Goal: Task Accomplishment & Management: Use online tool/utility

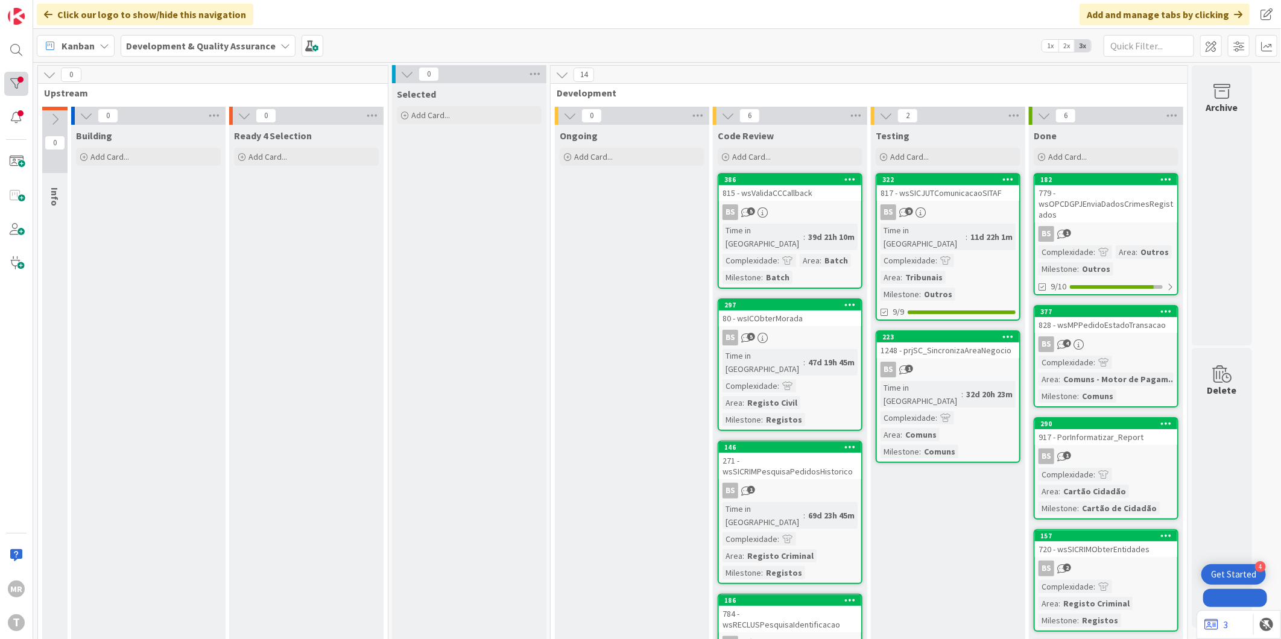
click at [16, 79] on div at bounding box center [16, 84] width 24 height 24
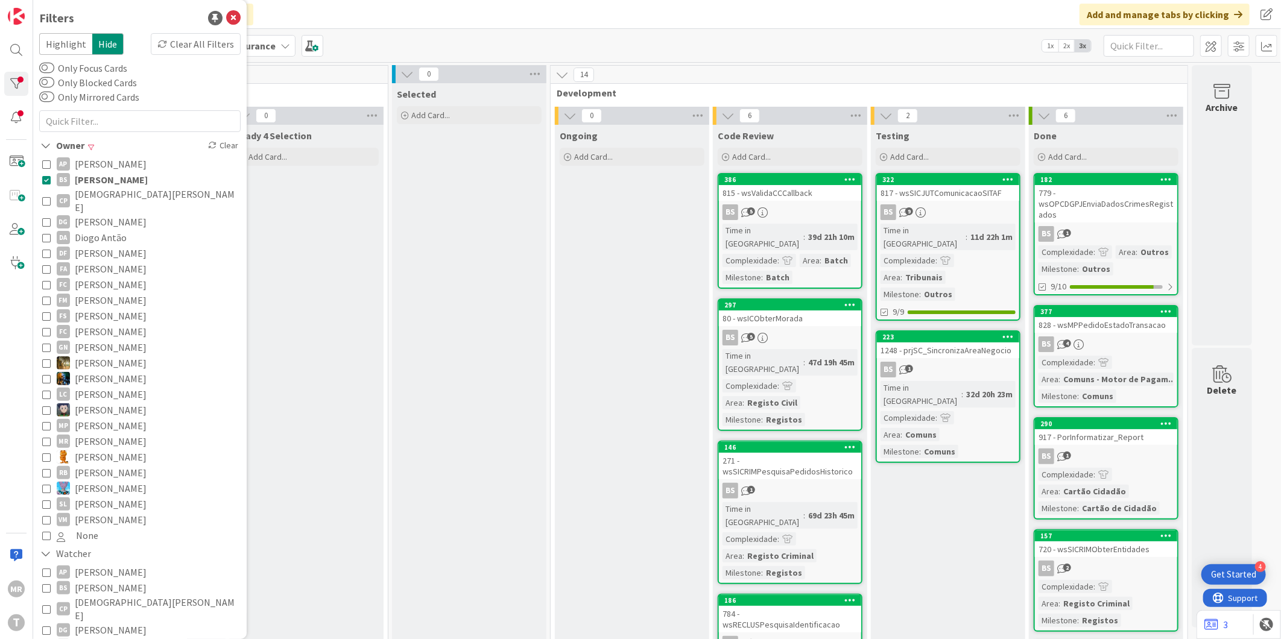
drag, startPoint x: 93, startPoint y: 178, endPoint x: 107, endPoint y: 208, distance: 32.9
click at [93, 179] on span "[PERSON_NAME]" at bounding box center [111, 180] width 73 height 16
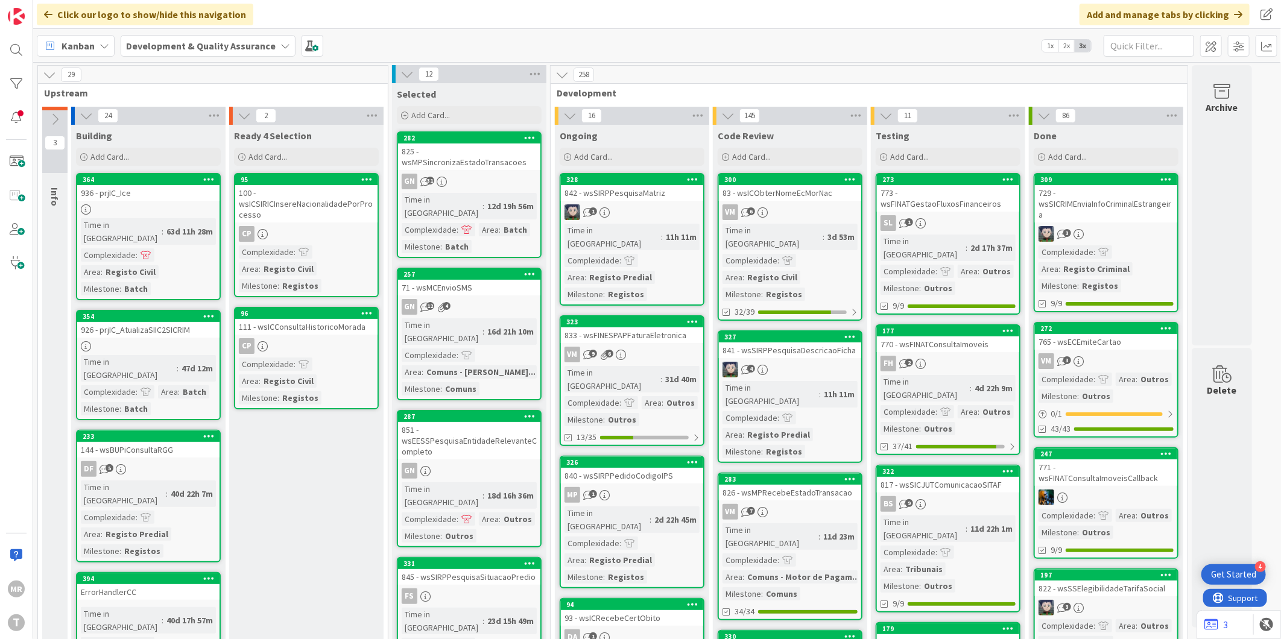
click at [543, 16] on div "Click our logo to show/hide this navigation Add and manage tabs by clicking" at bounding box center [657, 14] width 1248 height 29
click at [744, 58] on div "Kanban Development & Quality Assurance 1x 2x 3x" at bounding box center [657, 45] width 1248 height 33
click at [1082, 176] on div "309" at bounding box center [1109, 180] width 137 height 8
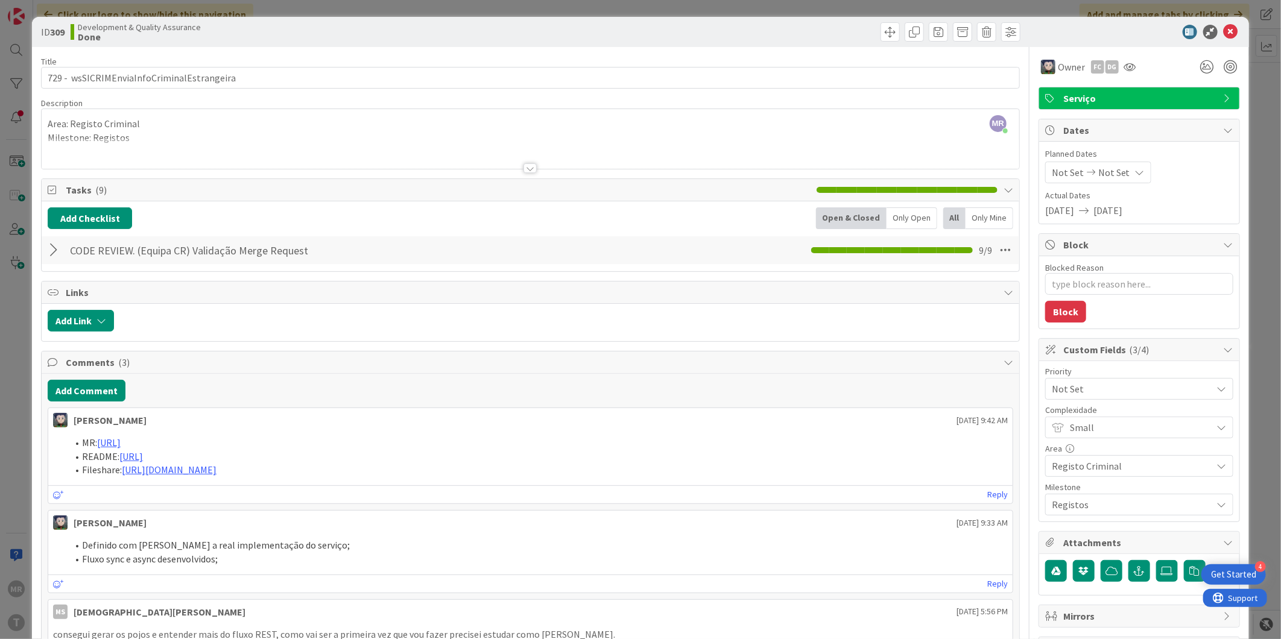
click at [1095, 387] on span "Not Set" at bounding box center [1129, 389] width 154 height 17
click at [1224, 30] on icon at bounding box center [1231, 32] width 14 height 14
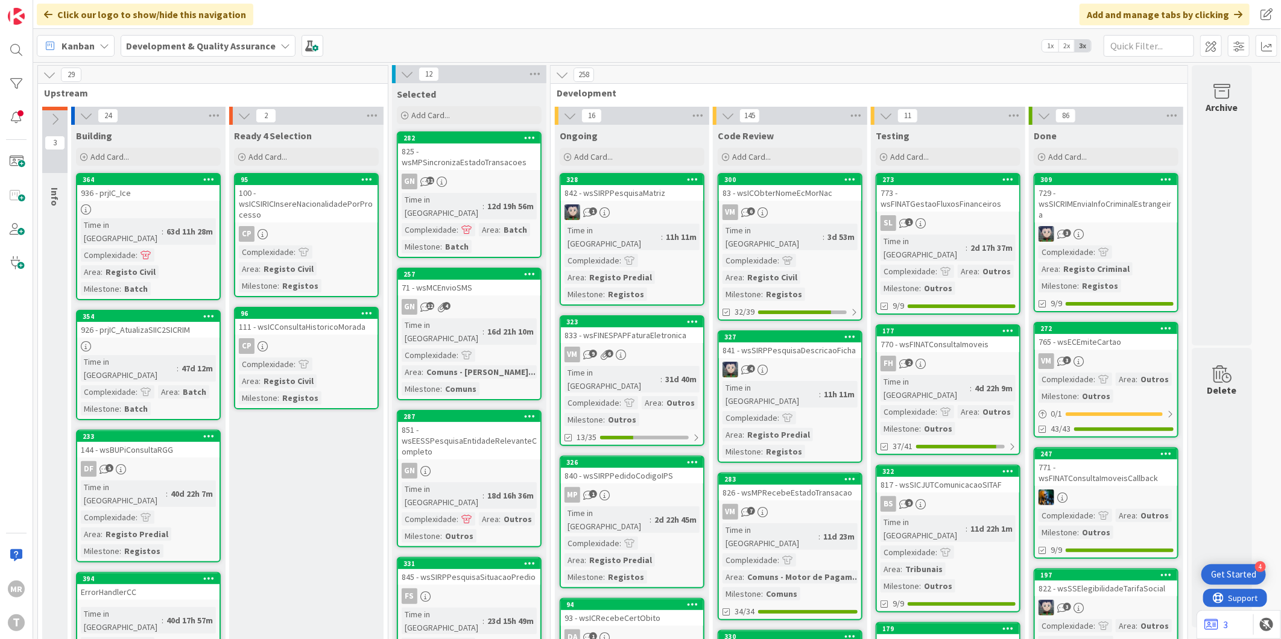
click at [1017, 78] on div "258" at bounding box center [869, 75] width 637 height 18
click at [1122, 181] on div "309" at bounding box center [1109, 180] width 137 height 8
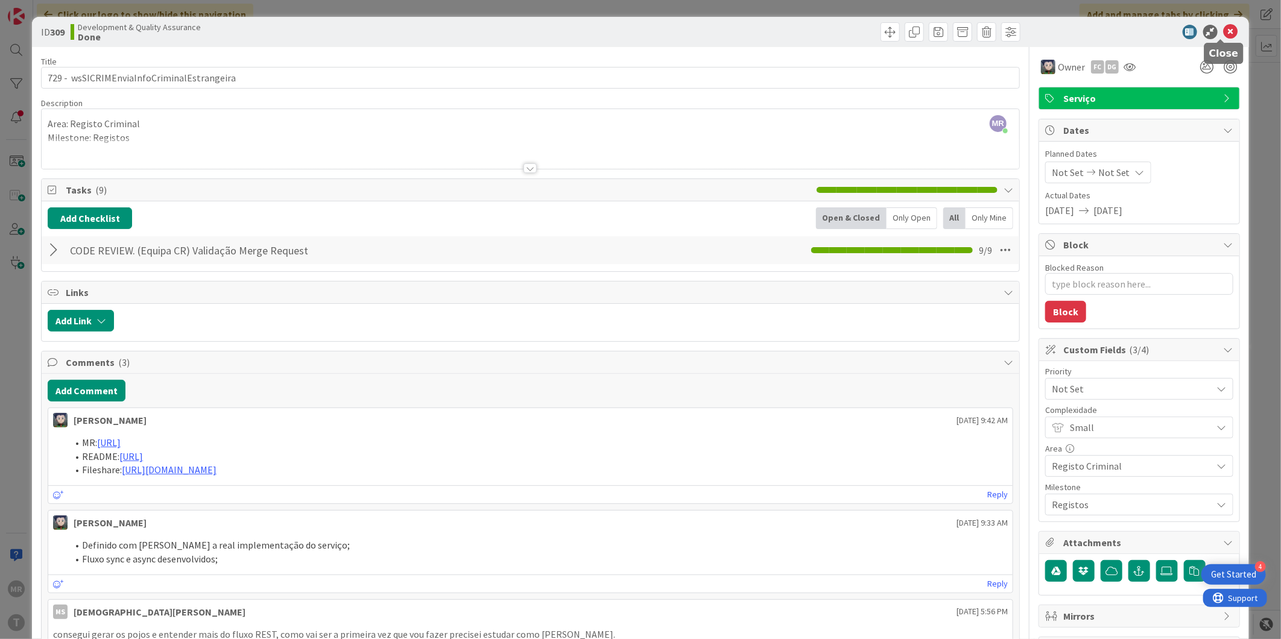
click at [1224, 28] on icon at bounding box center [1231, 32] width 14 height 14
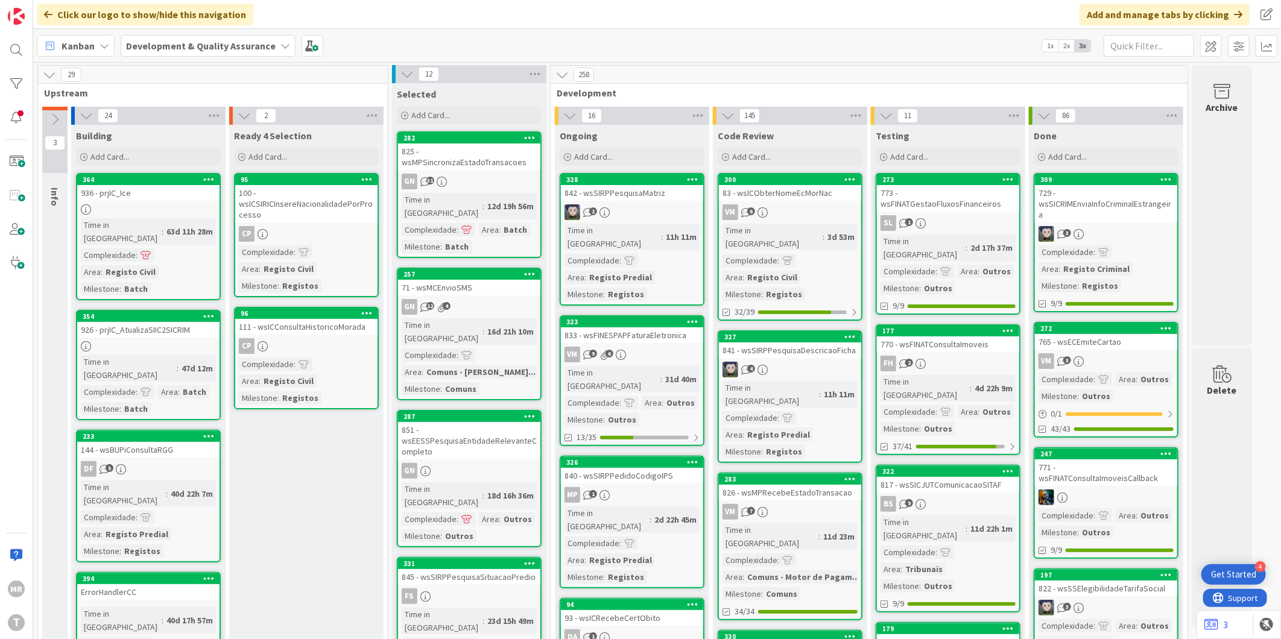
click at [907, 45] on div "Kanban Development & Quality Assurance 1x 2x 3x" at bounding box center [657, 45] width 1248 height 33
click at [960, 174] on div "273" at bounding box center [948, 179] width 142 height 11
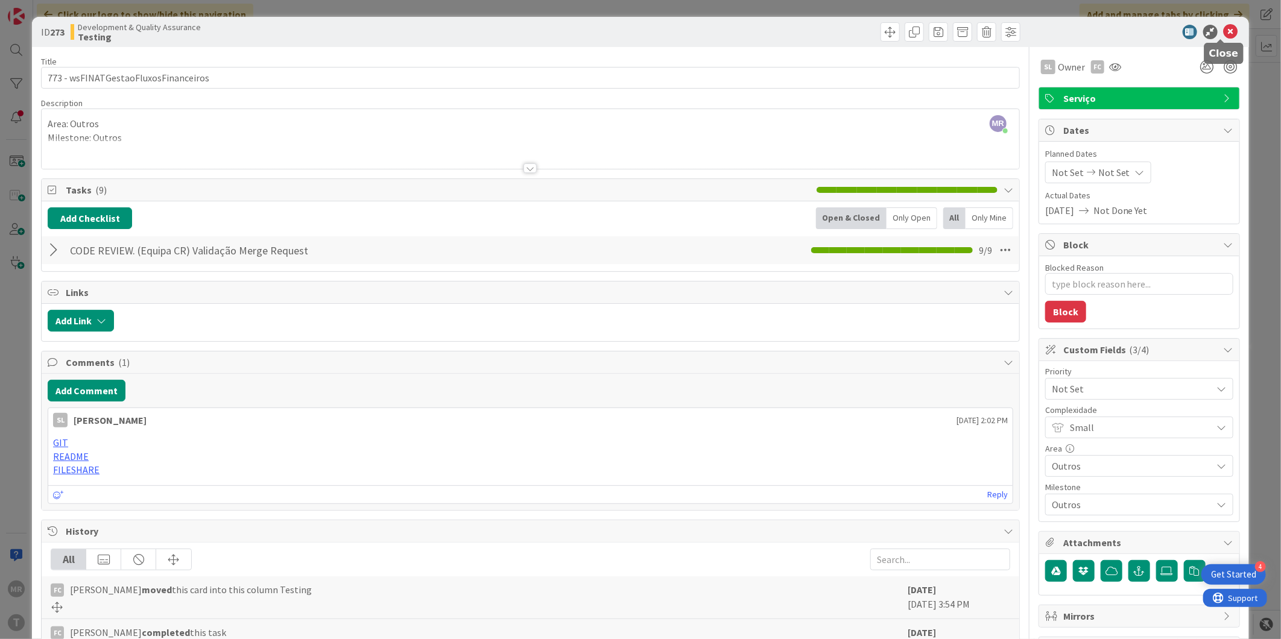
click at [1225, 34] on icon at bounding box center [1231, 32] width 14 height 14
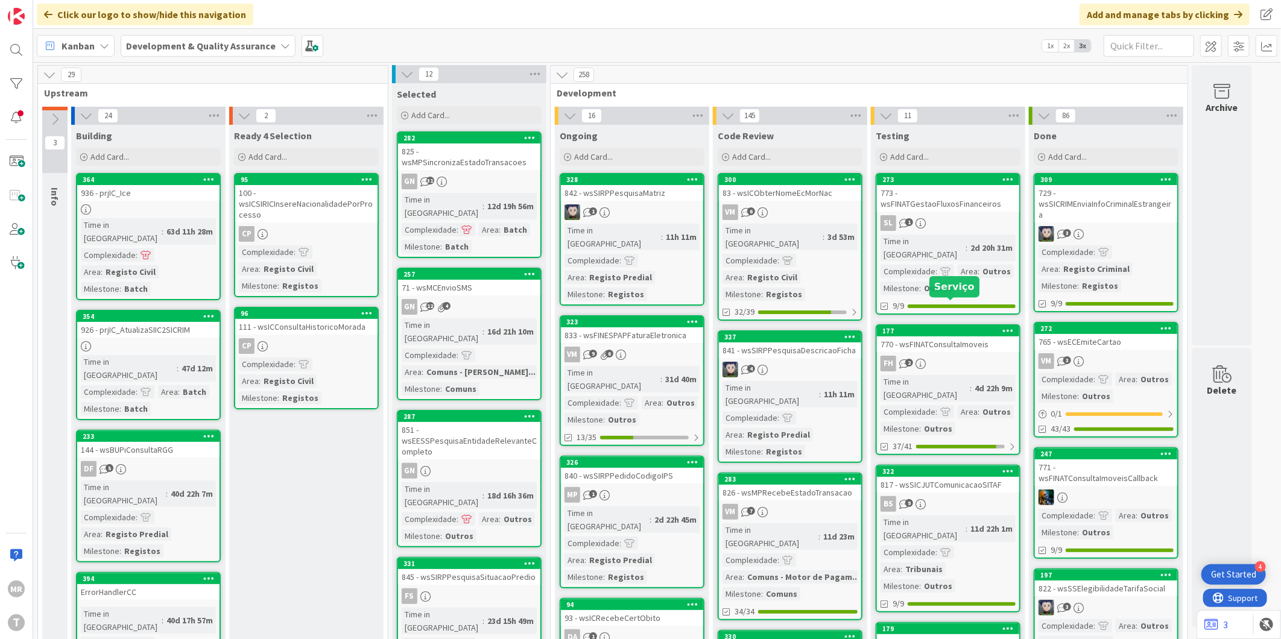
click at [954, 327] on div "177" at bounding box center [950, 331] width 137 height 8
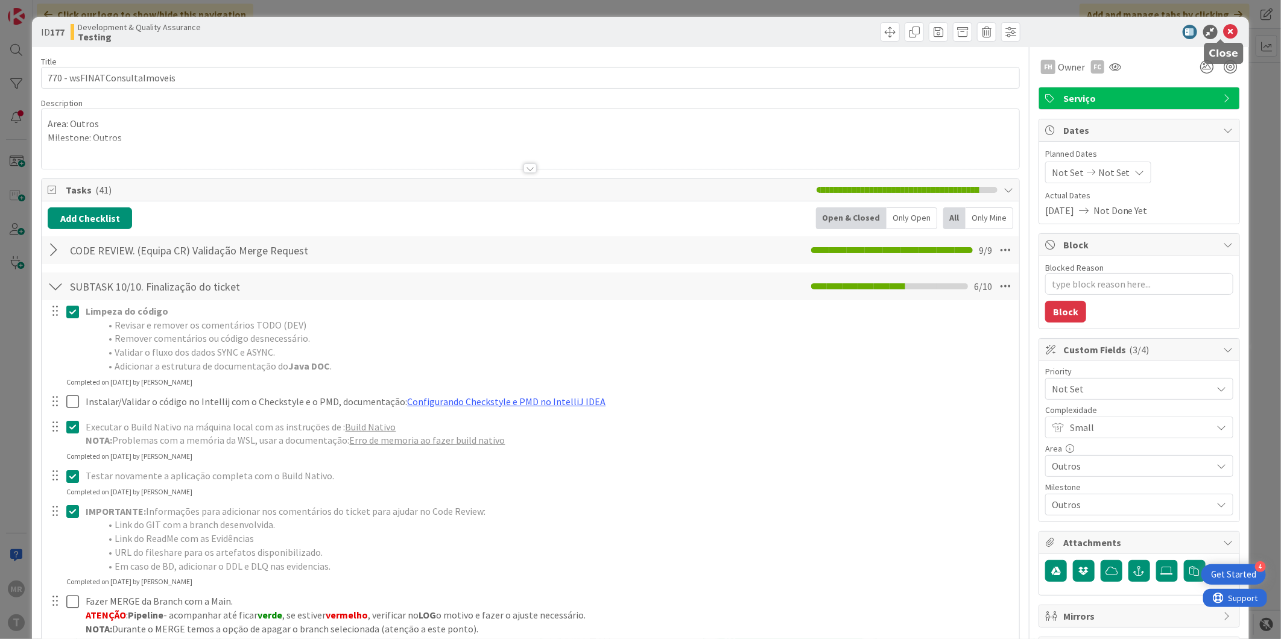
click at [1224, 32] on icon at bounding box center [1231, 32] width 14 height 14
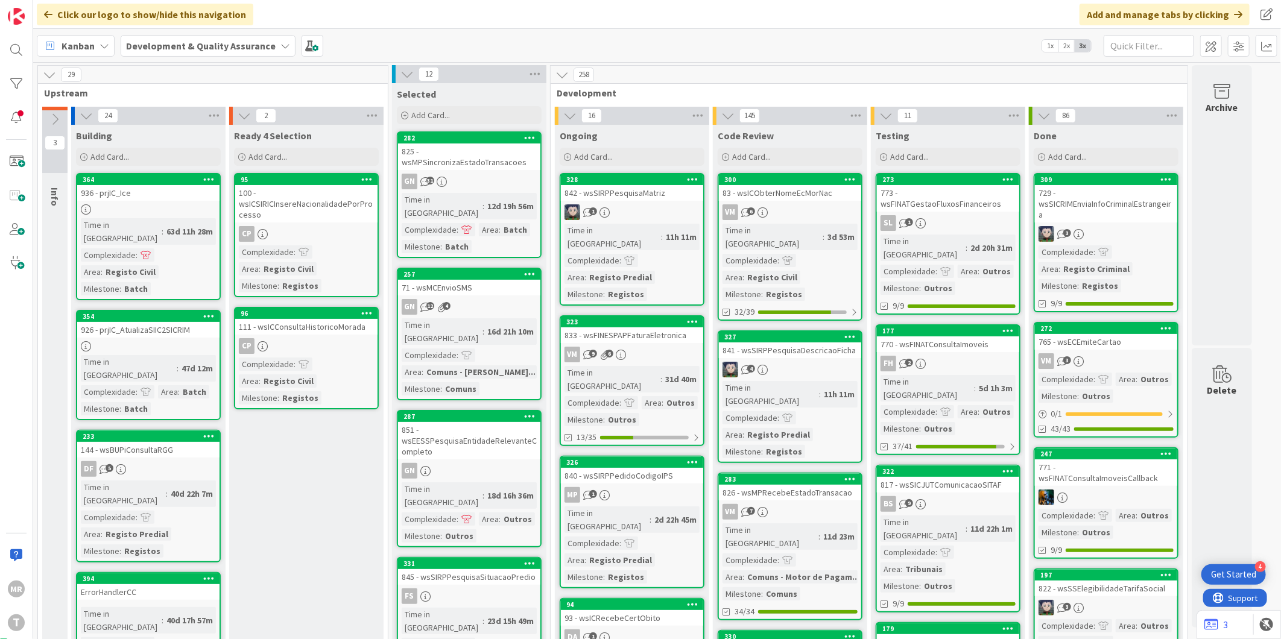
click at [923, 467] on div "322" at bounding box center [950, 471] width 137 height 8
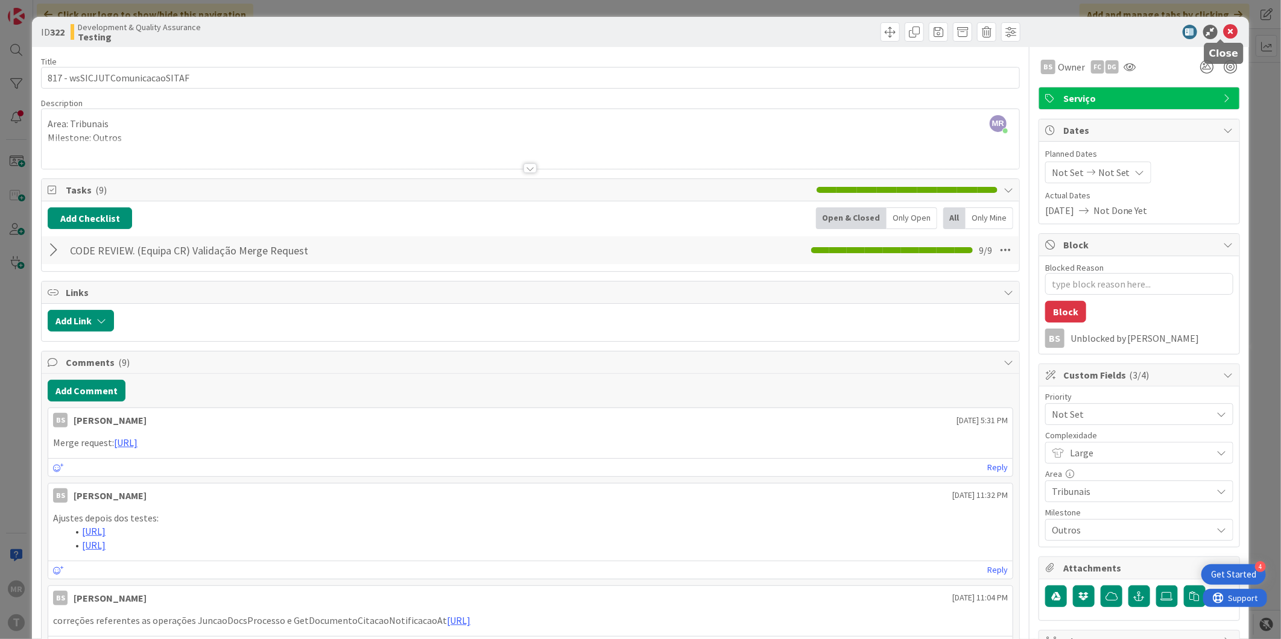
click at [1226, 31] on icon at bounding box center [1231, 32] width 14 height 14
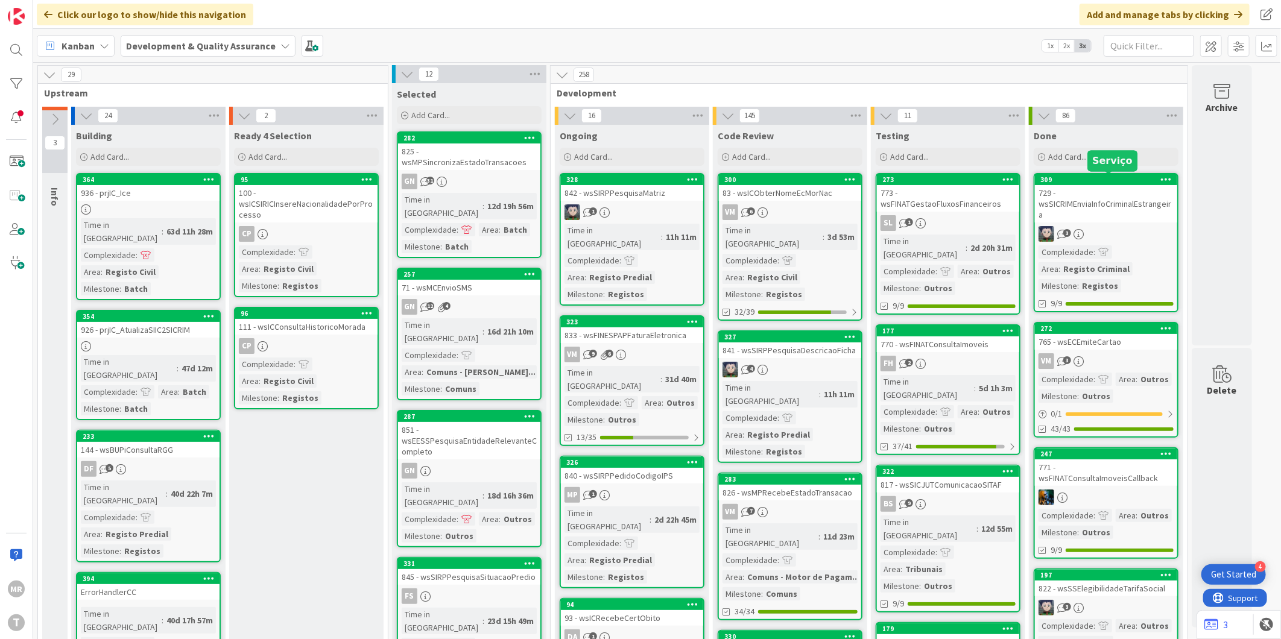
click at [1091, 176] on div "309" at bounding box center [1109, 180] width 137 height 8
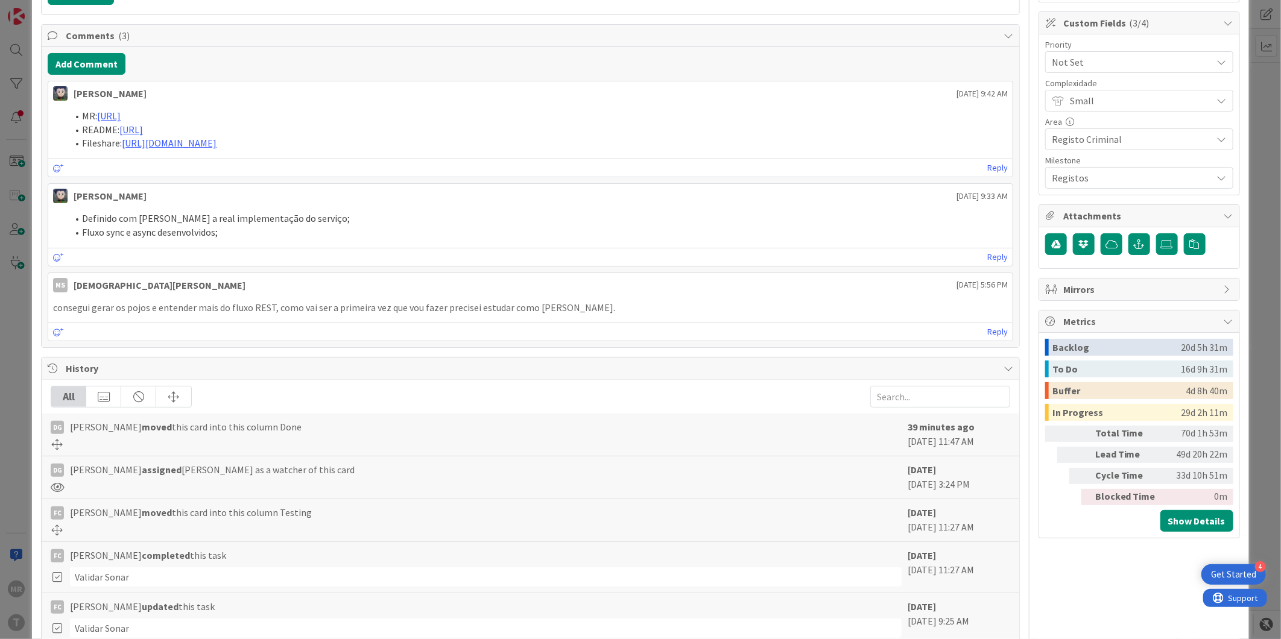
scroll to position [335, 0]
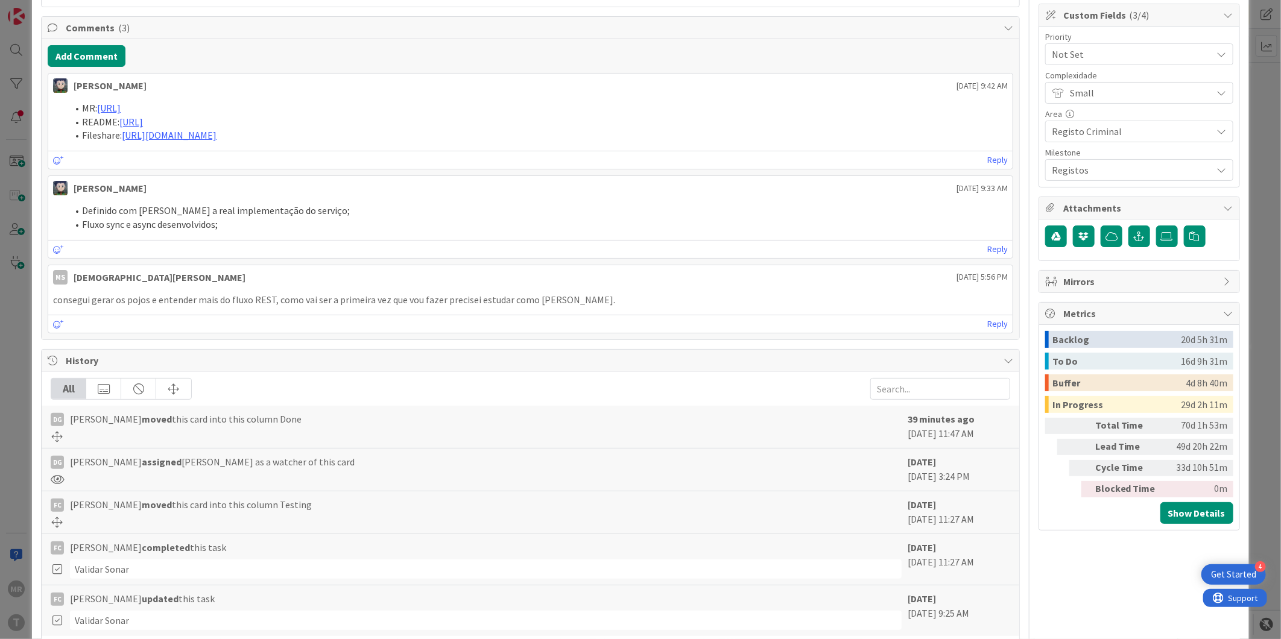
click at [1131, 282] on span "Mirrors" at bounding box center [1140, 281] width 154 height 14
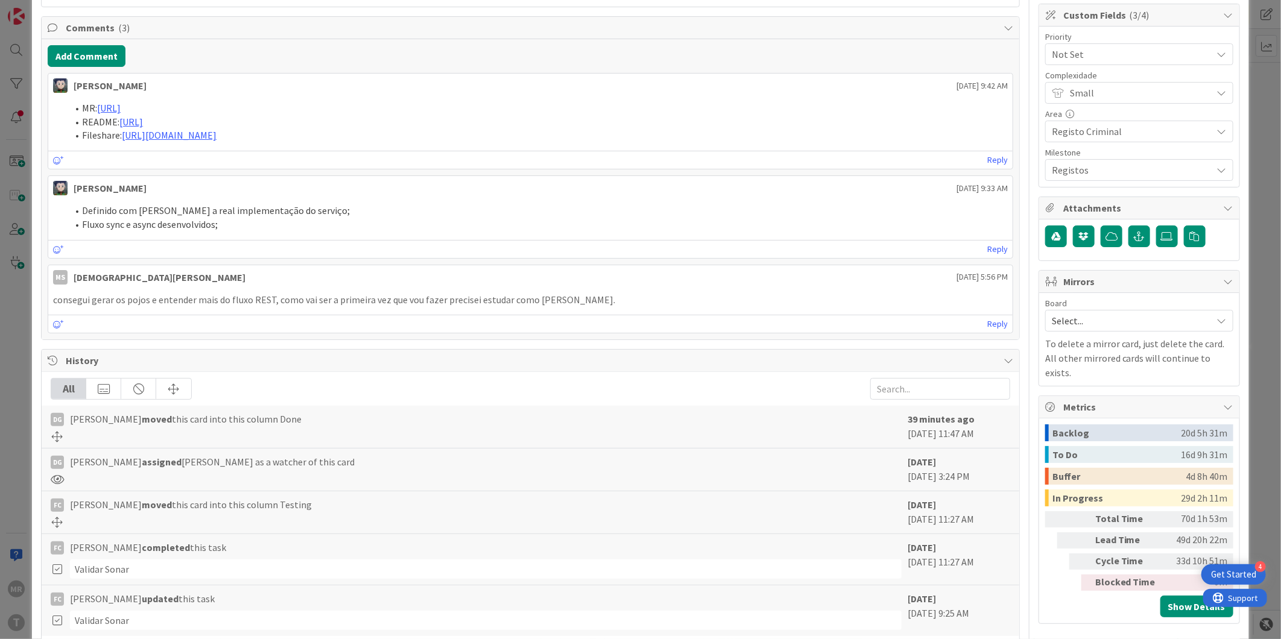
click at [1124, 318] on span "Select..." at bounding box center [1129, 320] width 154 height 17
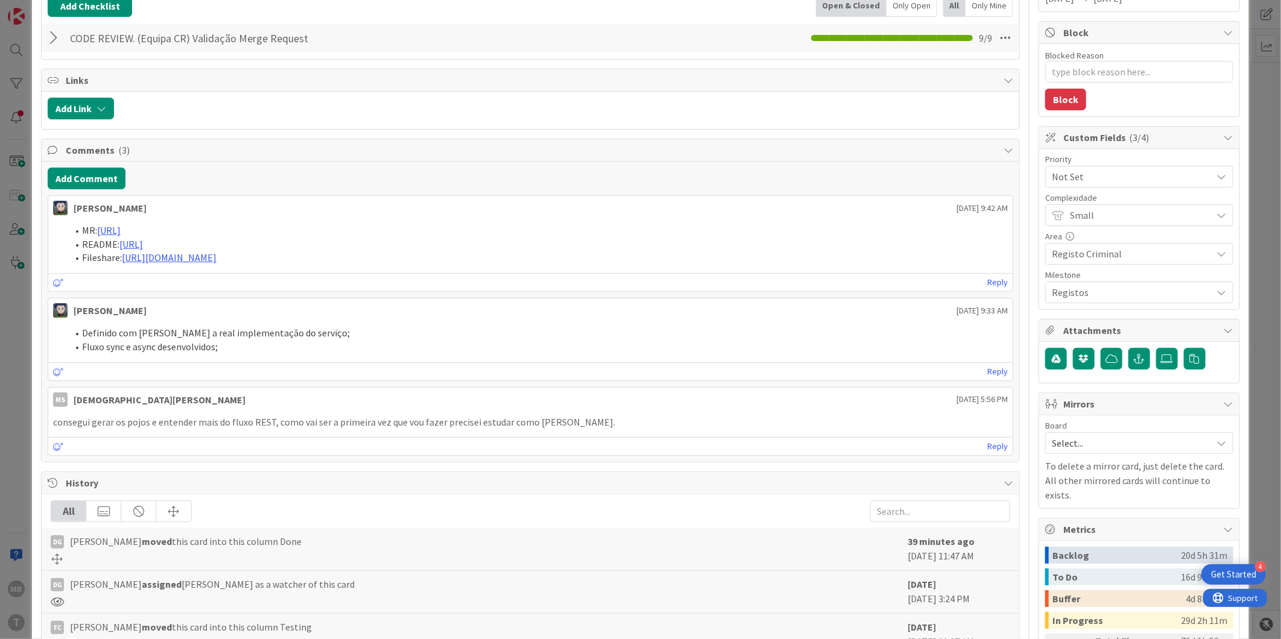
scroll to position [201, 0]
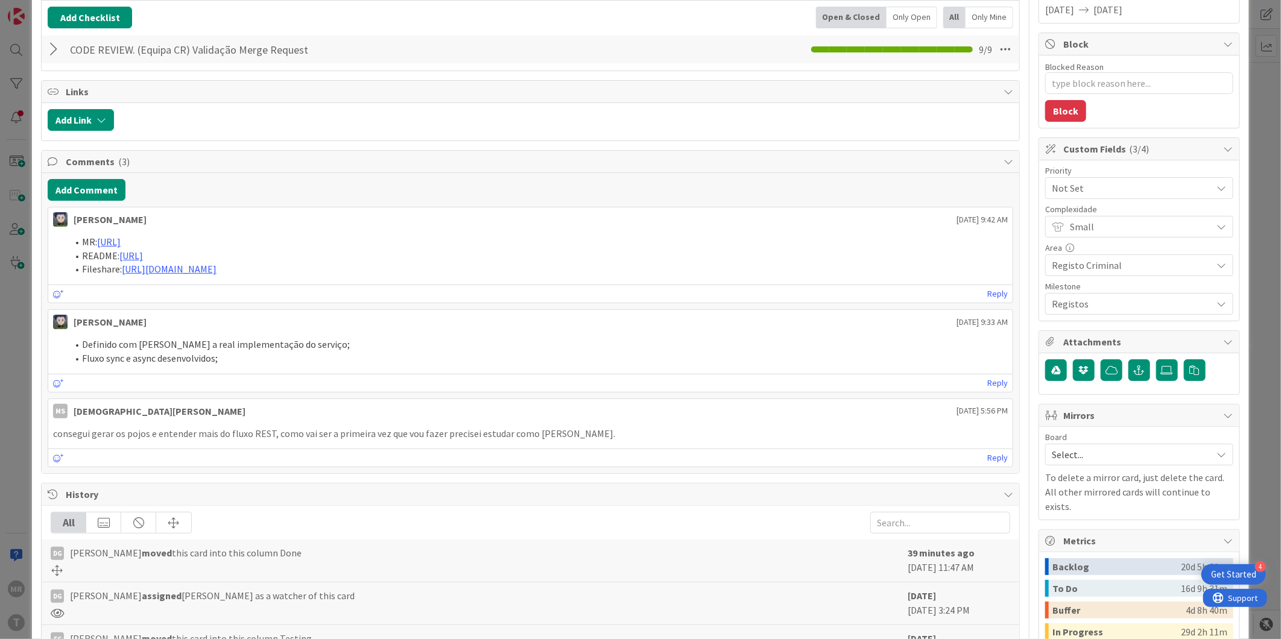
click at [1090, 189] on span "Not Set" at bounding box center [1129, 188] width 154 height 17
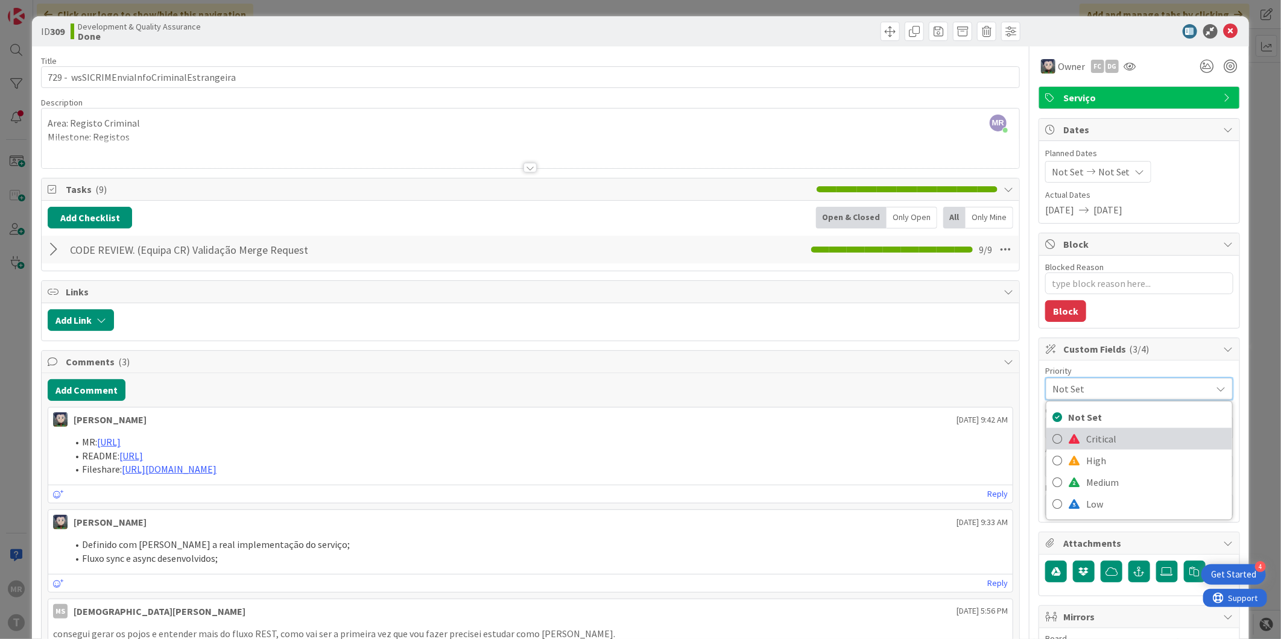
scroll to position [0, 0]
click at [1226, 38] on icon at bounding box center [1231, 32] width 14 height 14
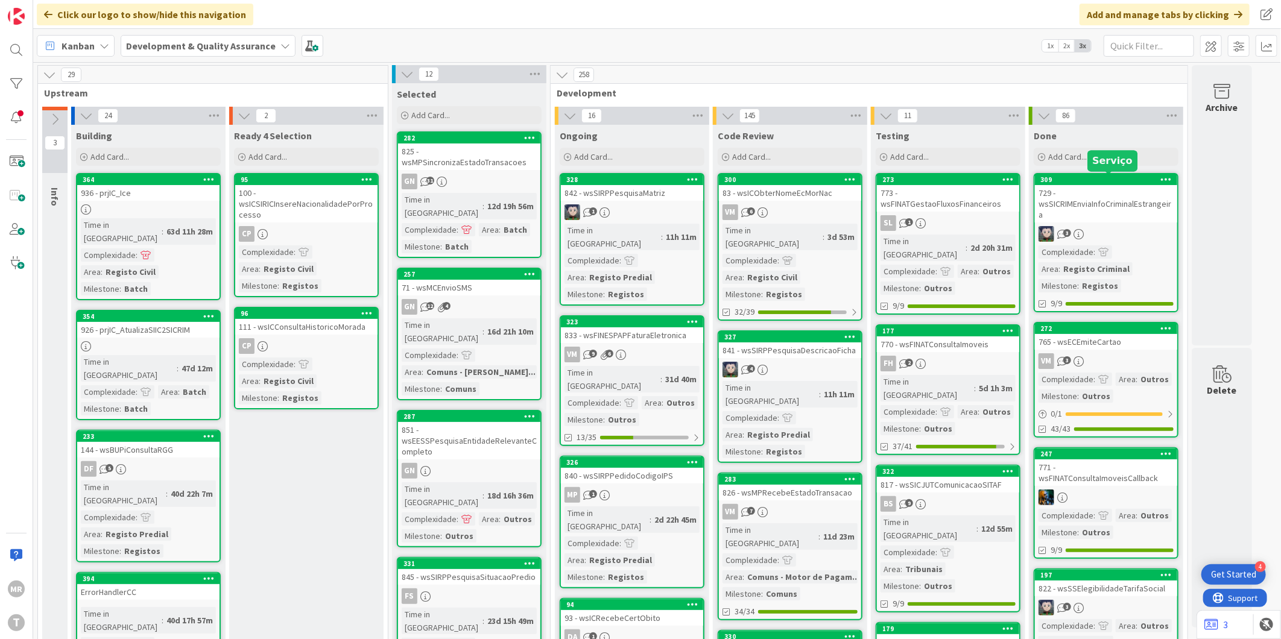
click at [1113, 182] on div "309" at bounding box center [1109, 180] width 137 height 8
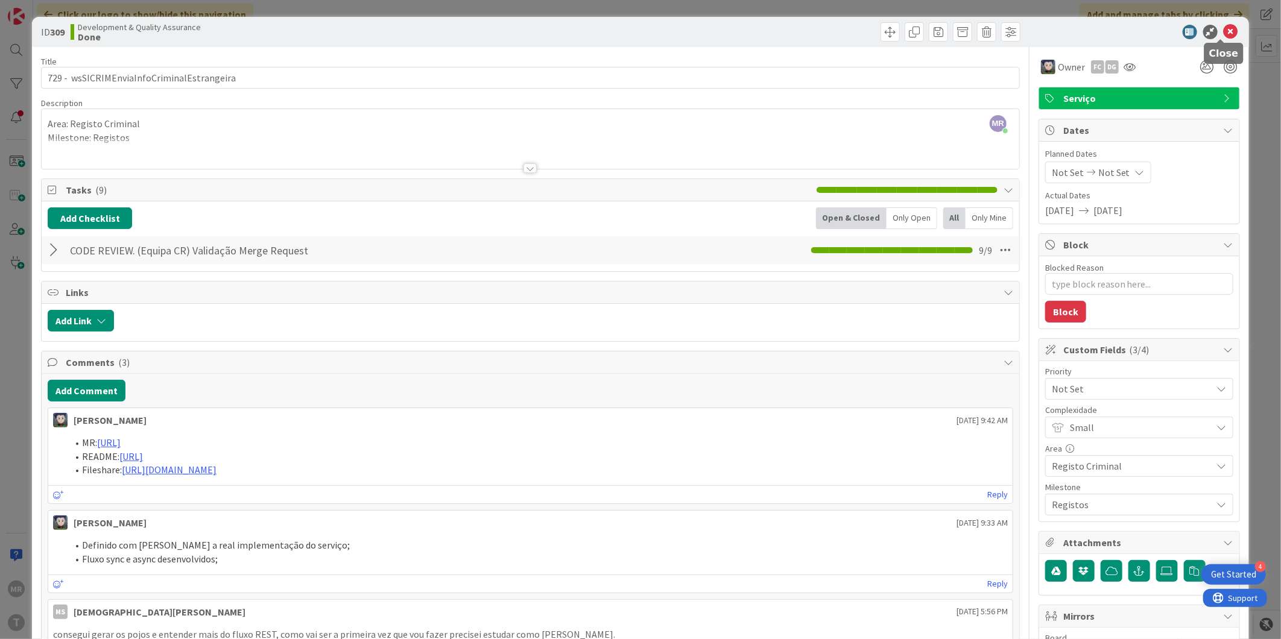
click at [1224, 31] on icon at bounding box center [1231, 32] width 14 height 14
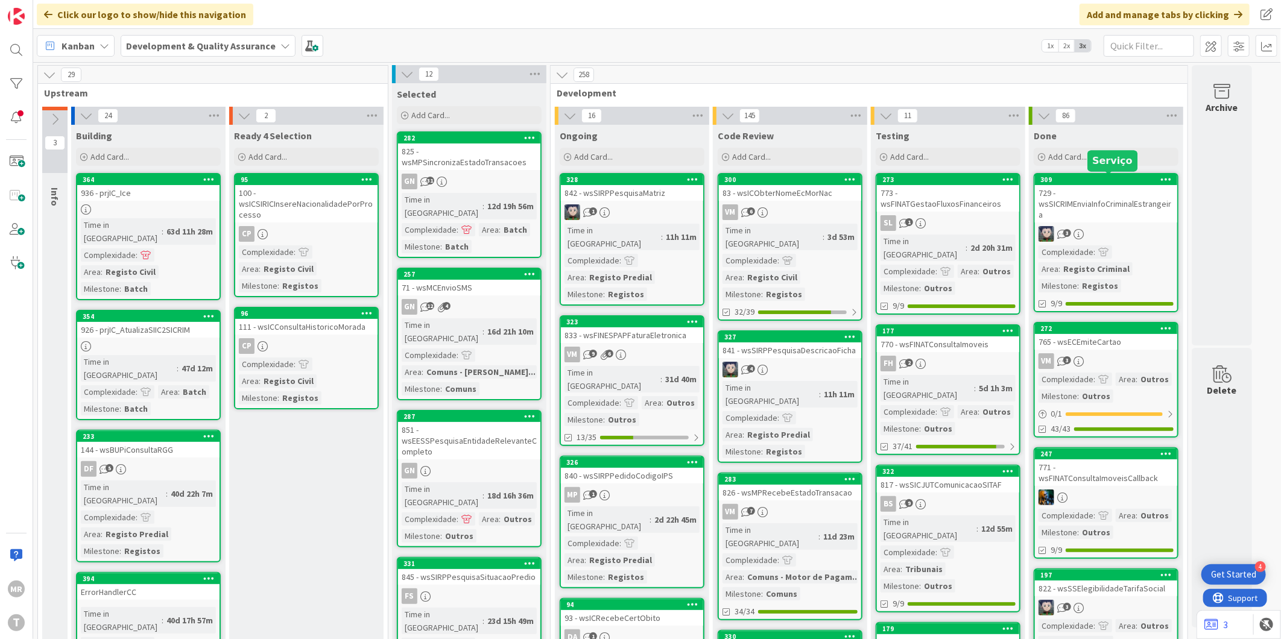
click at [1077, 180] on div "309" at bounding box center [1109, 180] width 137 height 8
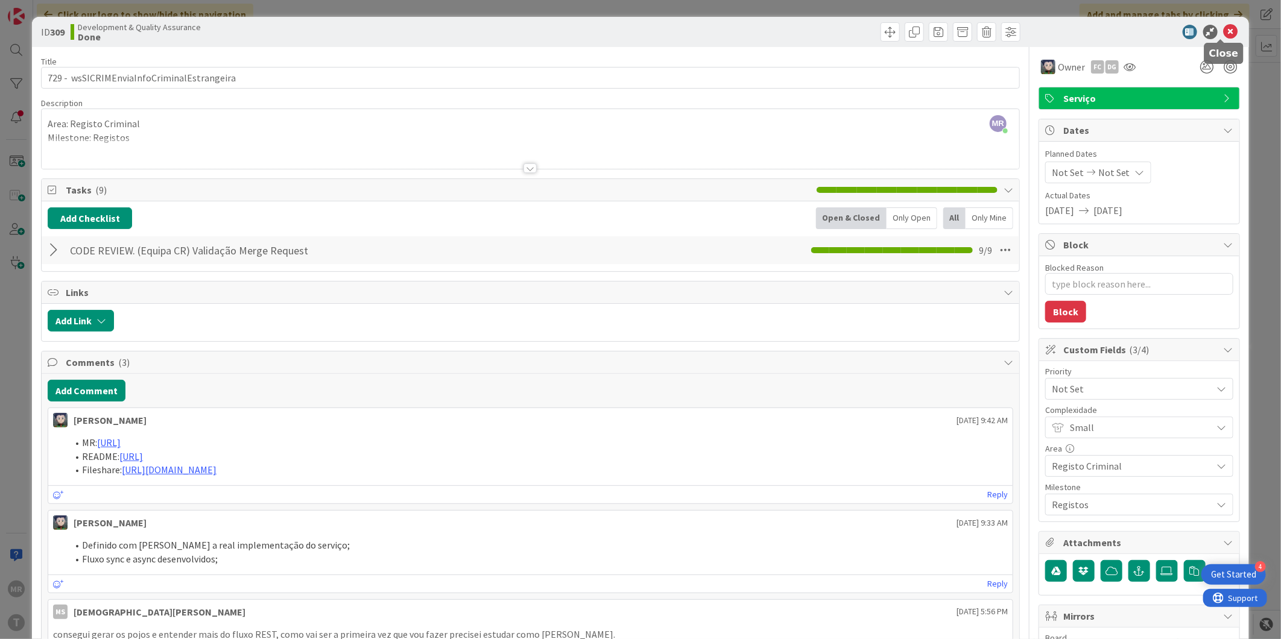
click at [1224, 33] on icon at bounding box center [1231, 32] width 14 height 14
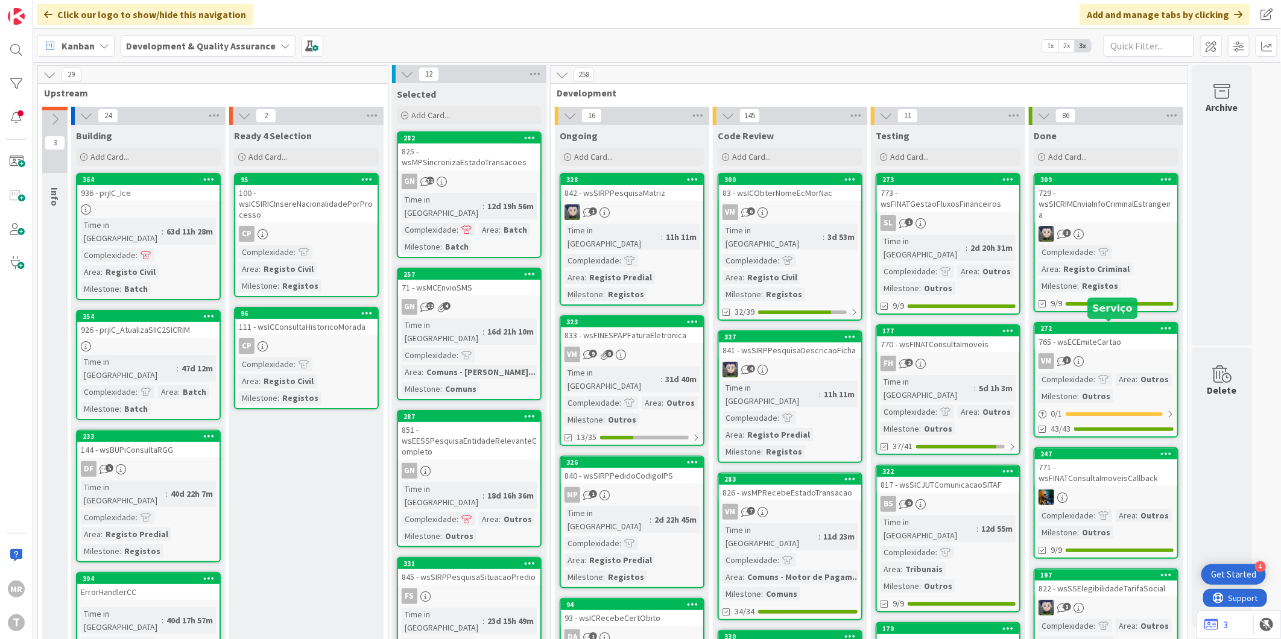
click at [1078, 328] on div "272" at bounding box center [1109, 329] width 137 height 8
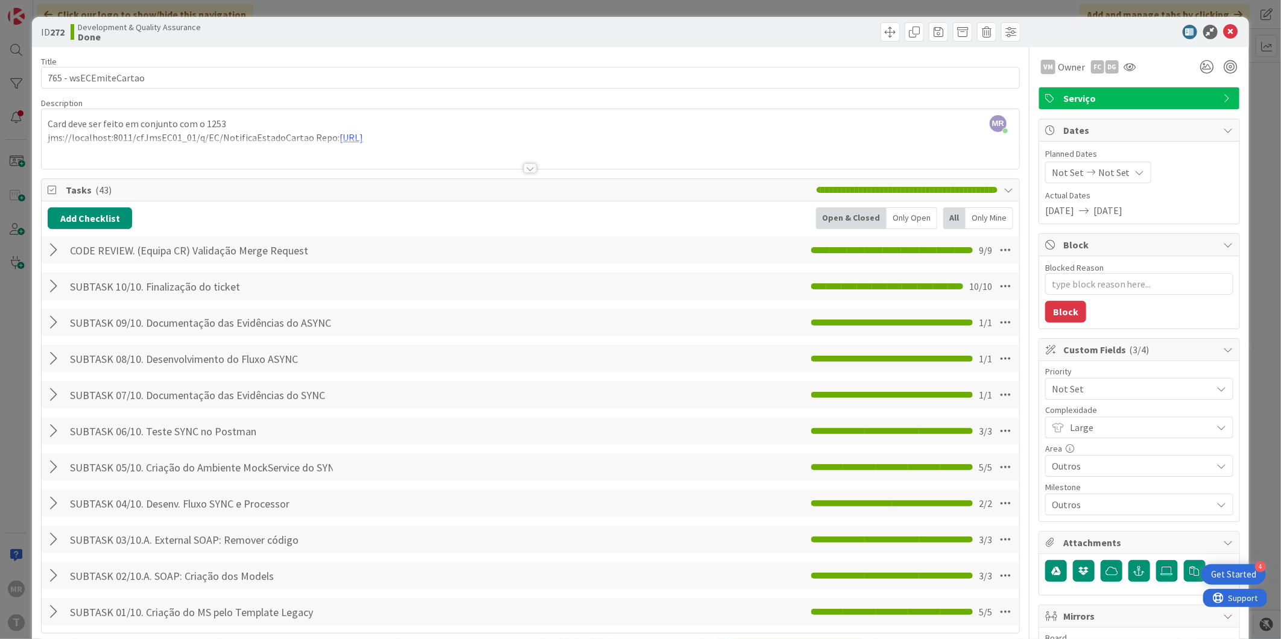
click at [1077, 393] on span "Not Set" at bounding box center [1129, 389] width 154 height 17
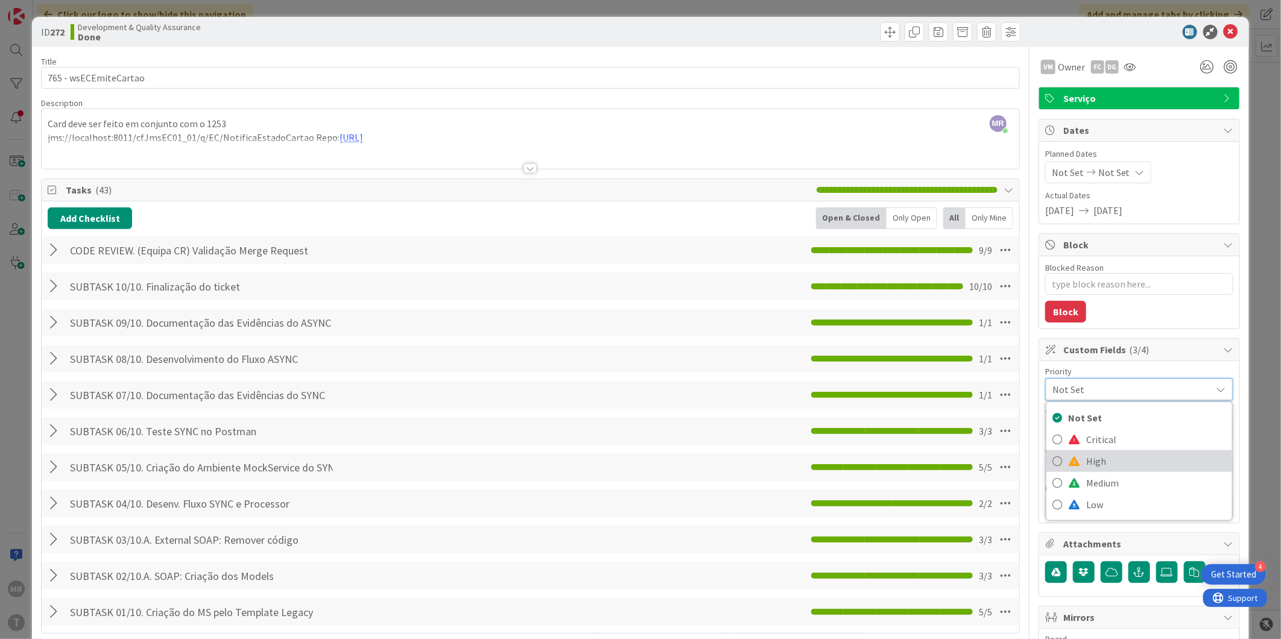
click at [1086, 465] on span "High" at bounding box center [1156, 461] width 140 height 18
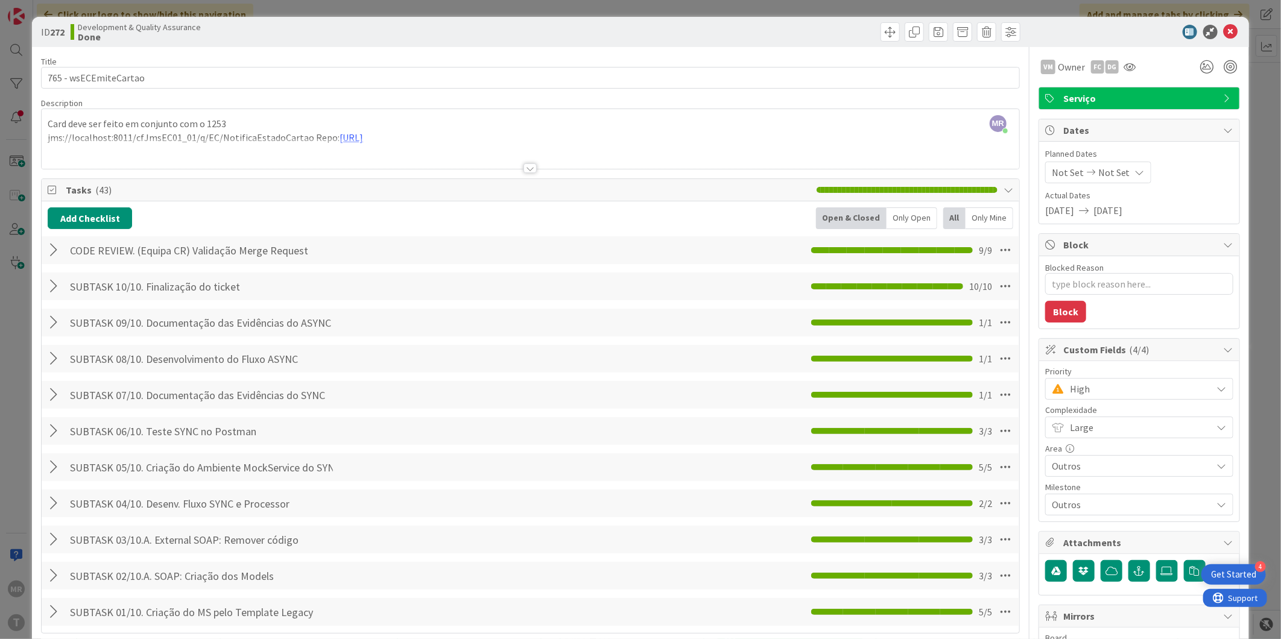
click at [1077, 394] on span "High" at bounding box center [1138, 389] width 136 height 17
click at [1086, 437] on span "Critical" at bounding box center [1156, 440] width 140 height 18
click at [1108, 391] on span "Critical" at bounding box center [1138, 389] width 136 height 17
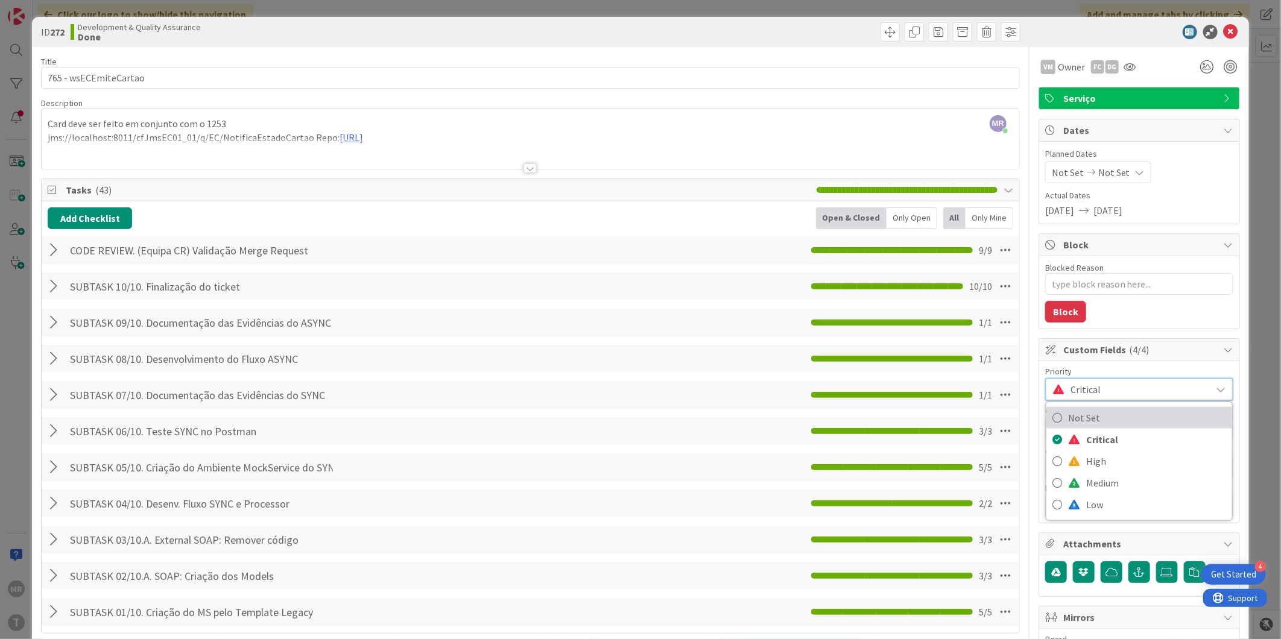
click at [1110, 414] on span "Not Set" at bounding box center [1147, 418] width 158 height 18
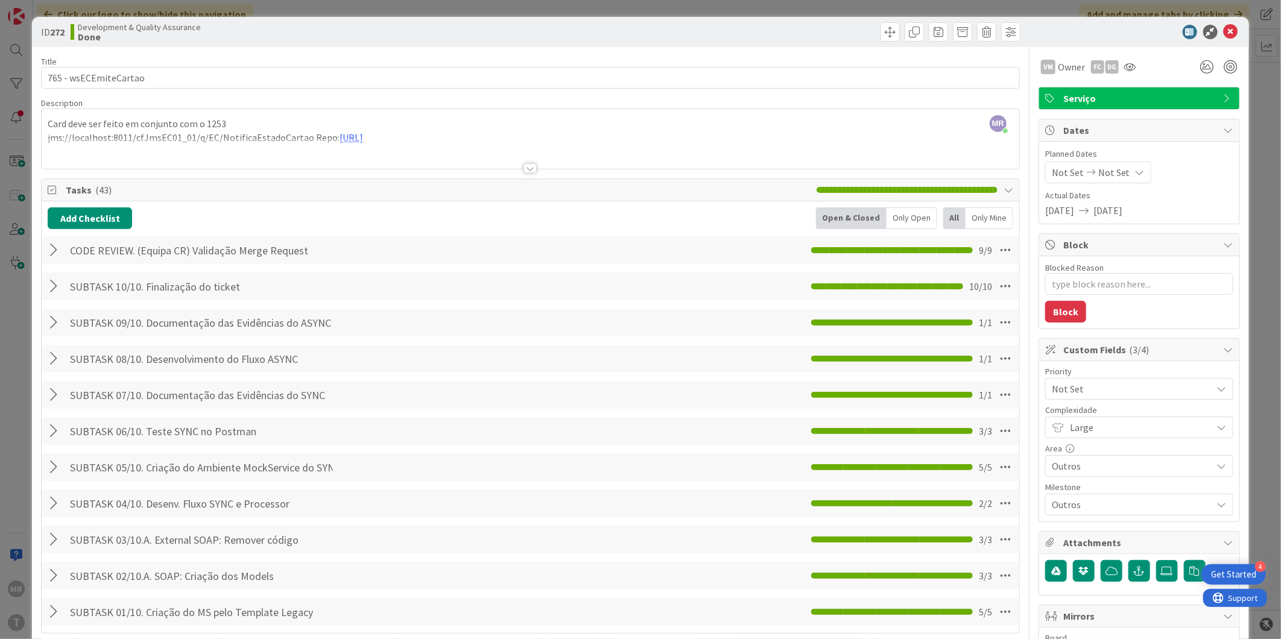
click at [1224, 36] on icon at bounding box center [1231, 32] width 14 height 14
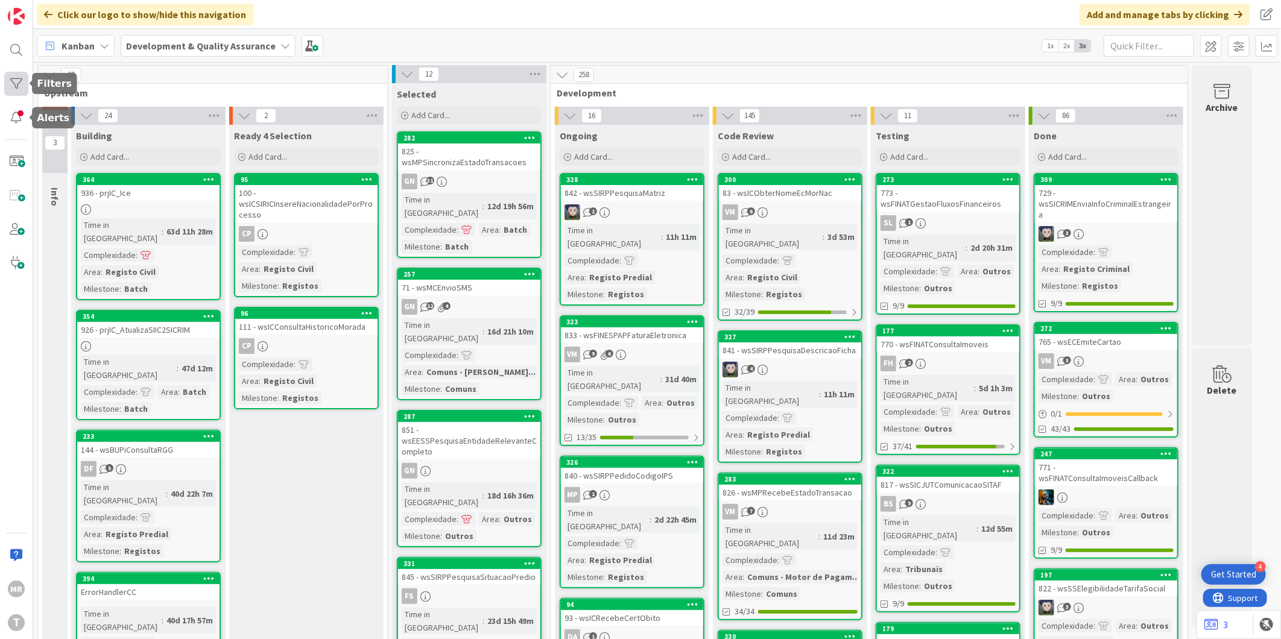
click at [22, 86] on div at bounding box center [16, 84] width 24 height 24
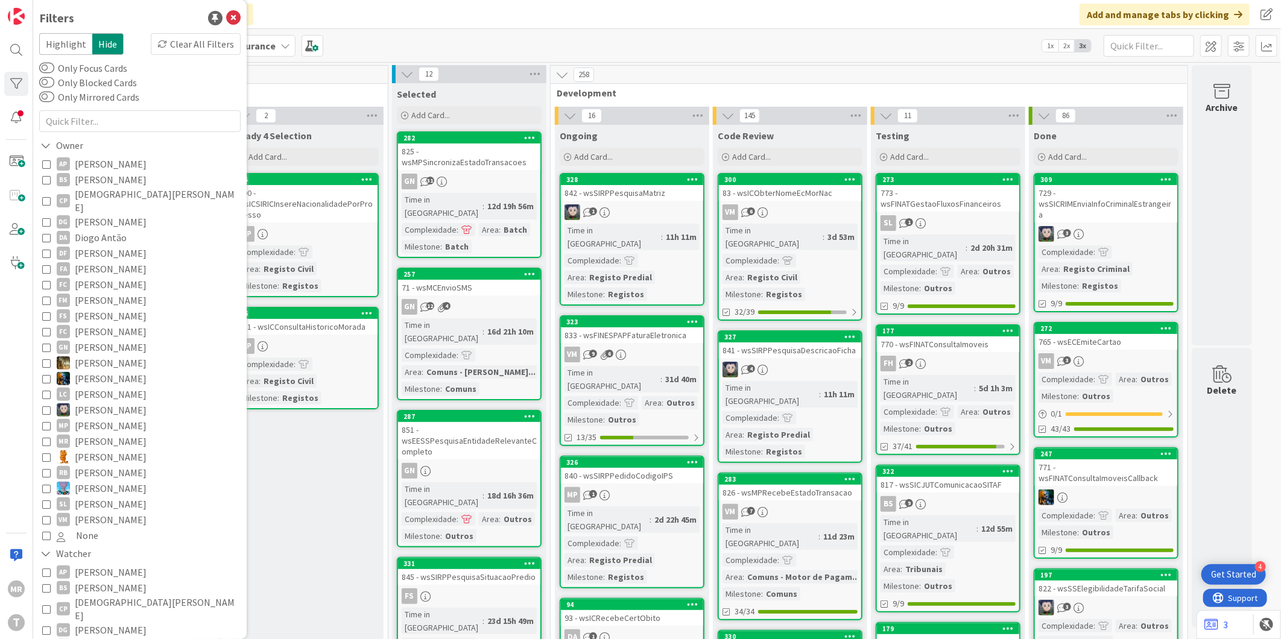
click at [101, 481] on span "[PERSON_NAME]" at bounding box center [111, 489] width 72 height 16
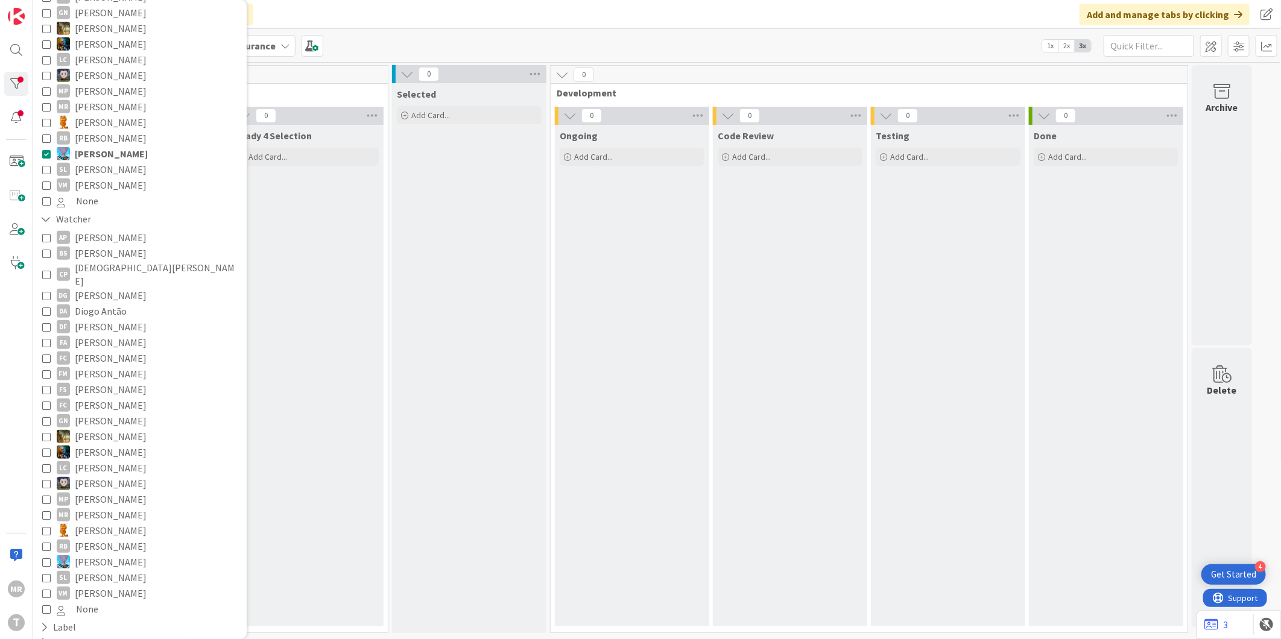
scroll to position [472, 0]
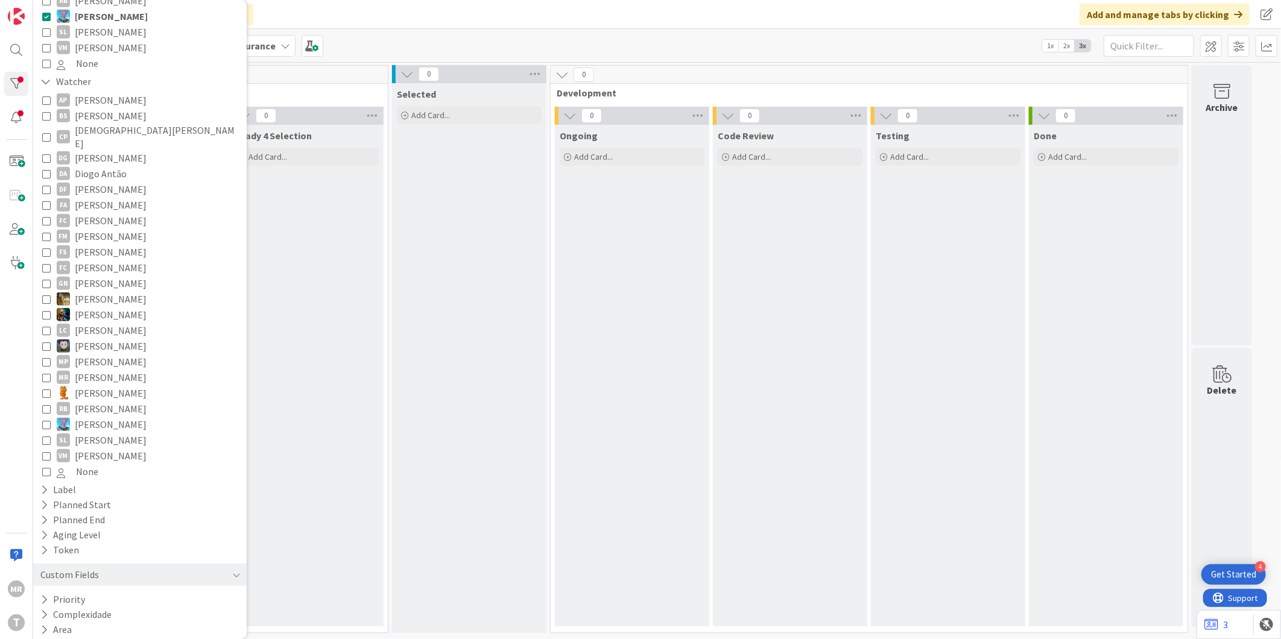
click at [256, 483] on div "Ready 4 Selection Add Card..." at bounding box center [306, 376] width 154 height 502
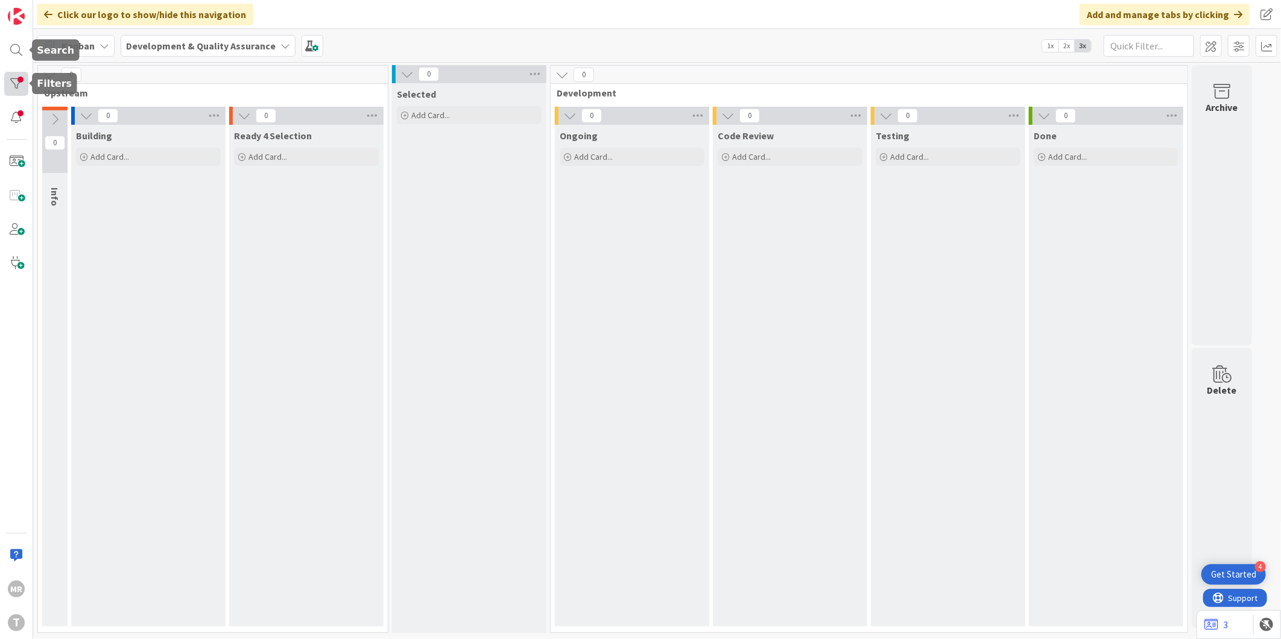
click at [13, 77] on div at bounding box center [16, 84] width 24 height 24
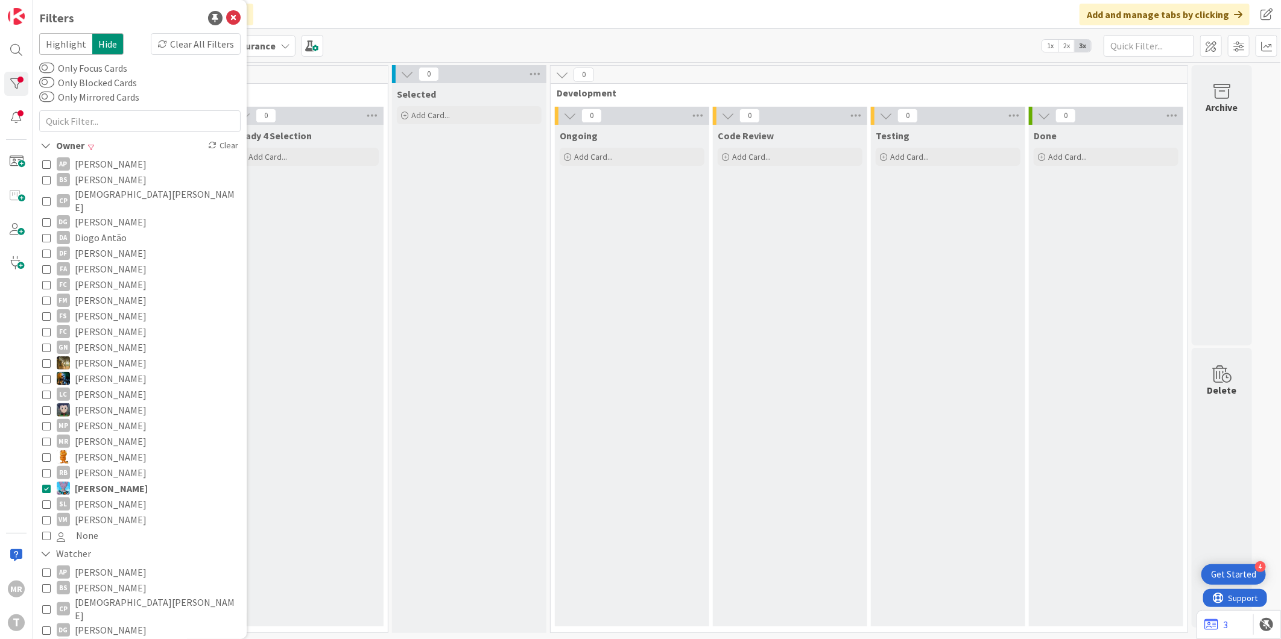
click at [103, 481] on span "[PERSON_NAME]" at bounding box center [111, 489] width 73 height 16
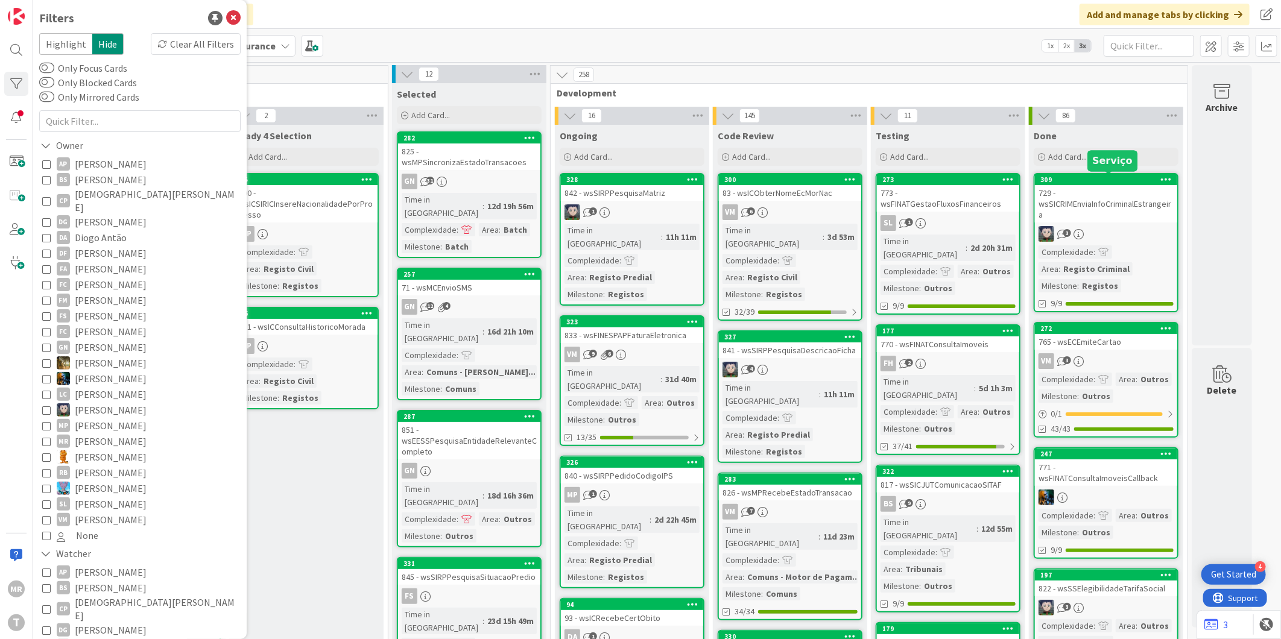
click at [1135, 176] on div "309" at bounding box center [1109, 180] width 137 height 8
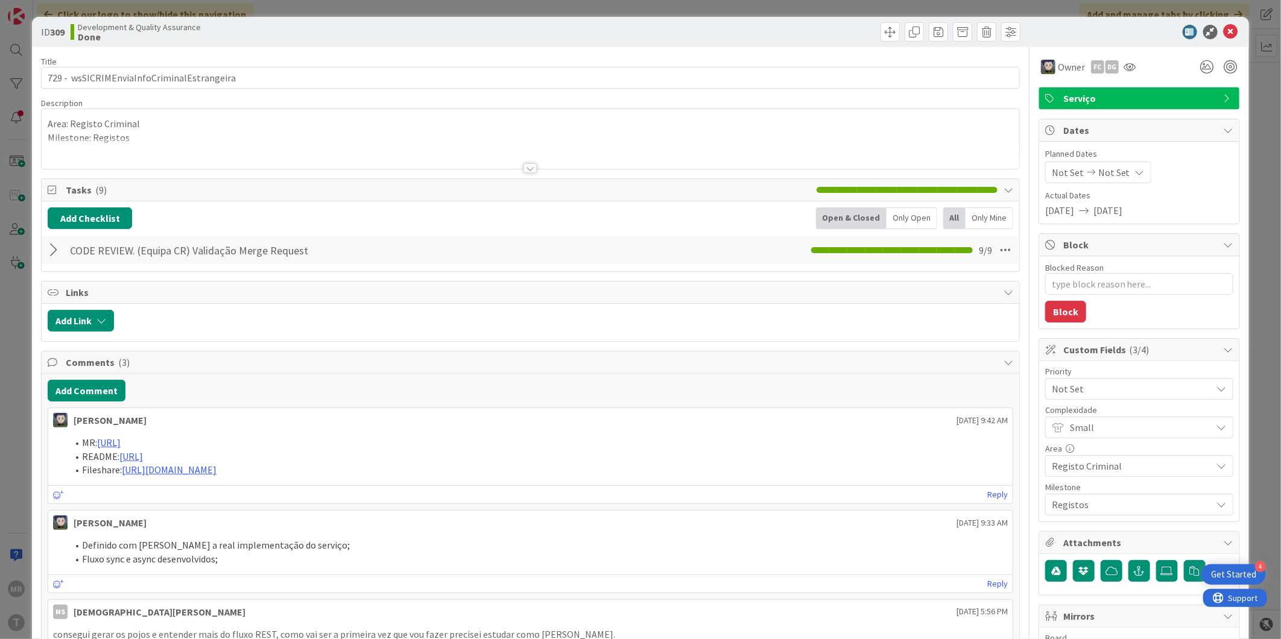
click at [1112, 392] on span "Not Set" at bounding box center [1129, 389] width 154 height 17
drag, startPoint x: 1215, startPoint y: 29, endPoint x: 1142, endPoint y: 65, distance: 81.7
click at [1224, 29] on icon at bounding box center [1231, 32] width 14 height 14
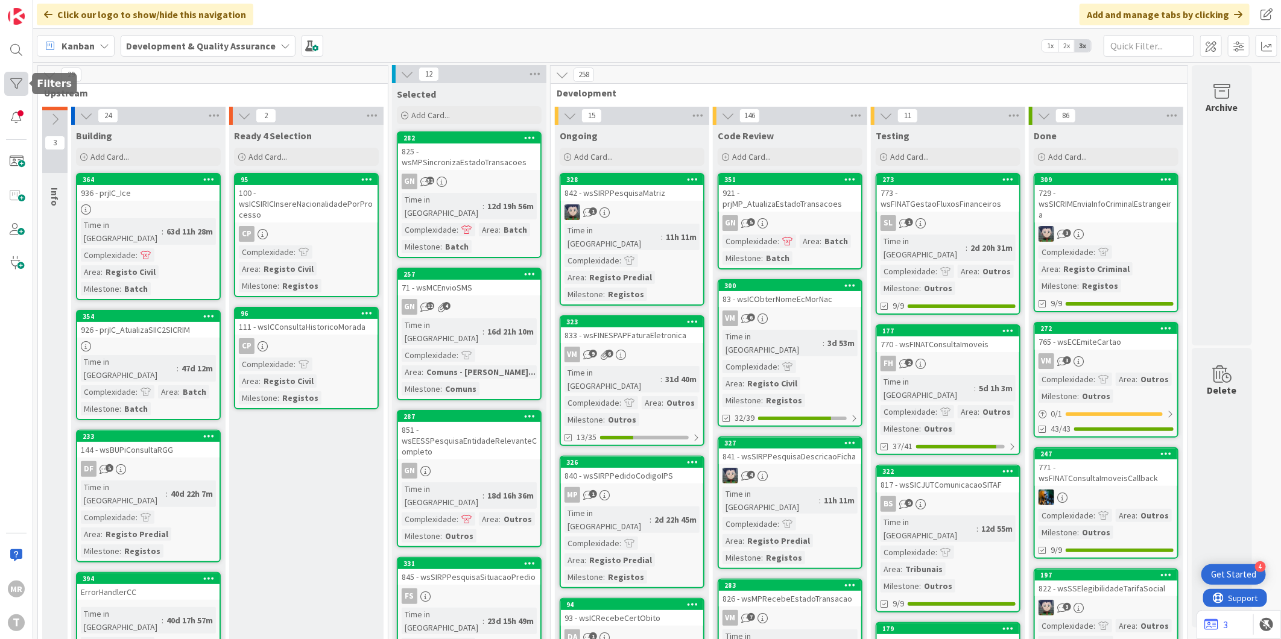
click at [13, 79] on div at bounding box center [16, 84] width 24 height 24
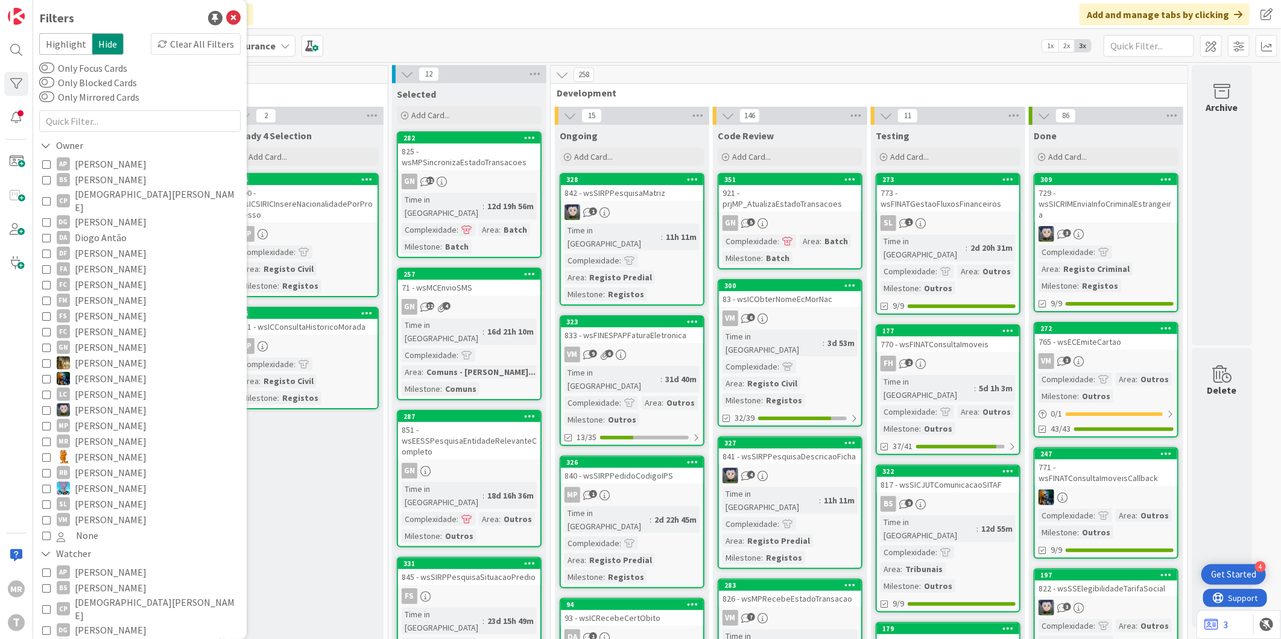
click at [106, 341] on span "[PERSON_NAME]" at bounding box center [111, 348] width 72 height 16
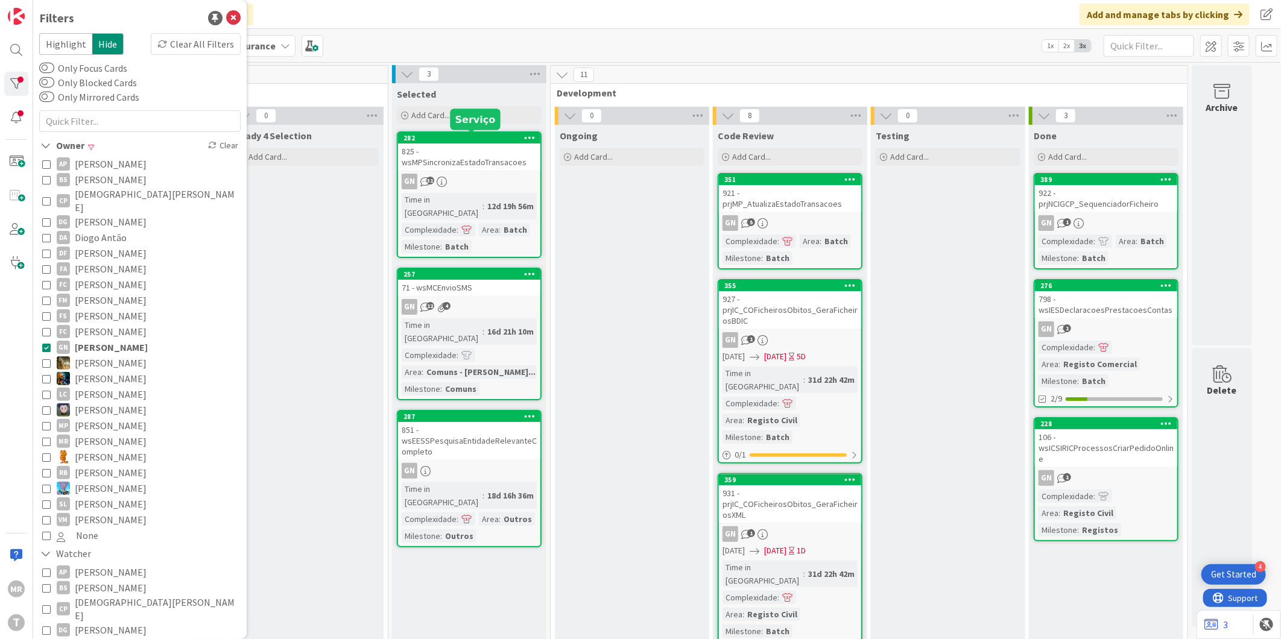
click at [457, 135] on div "282" at bounding box center [472, 138] width 137 height 8
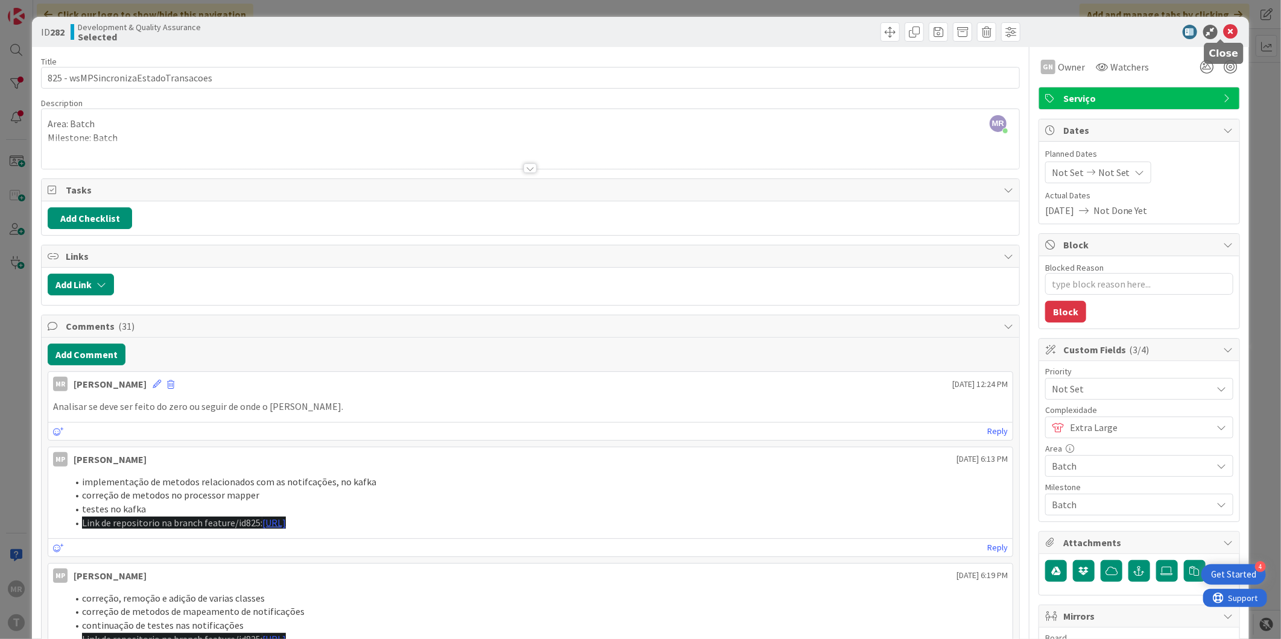
click at [1224, 32] on icon at bounding box center [1231, 32] width 14 height 14
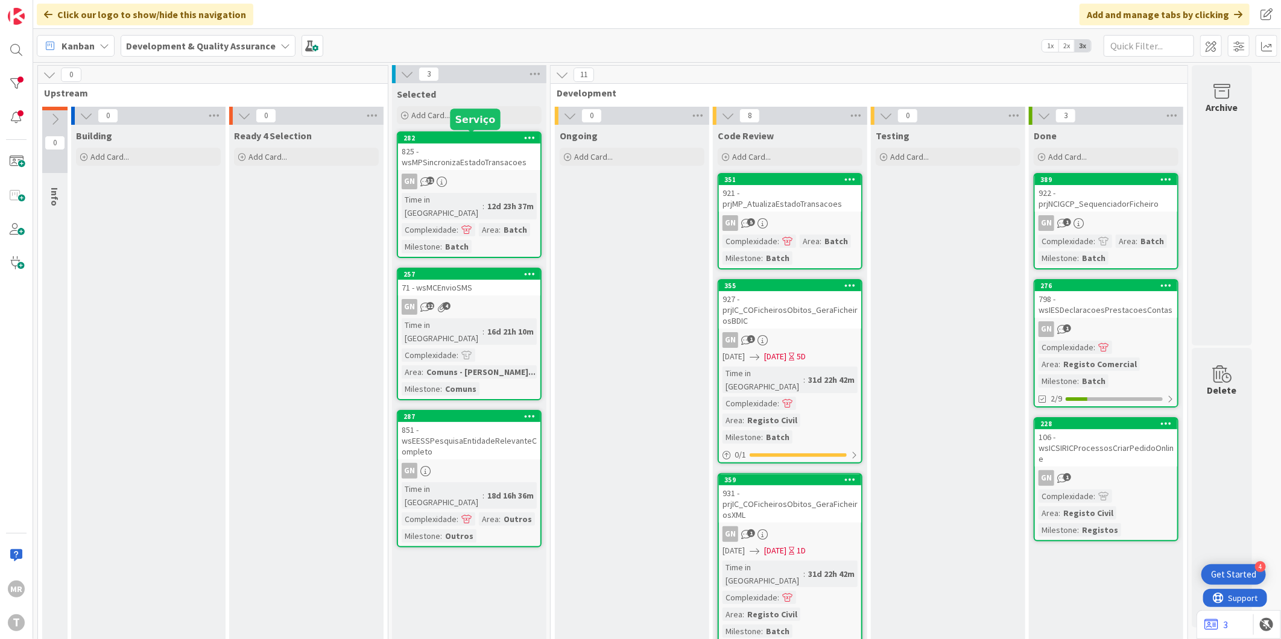
click at [487, 140] on div "282" at bounding box center [472, 138] width 137 height 8
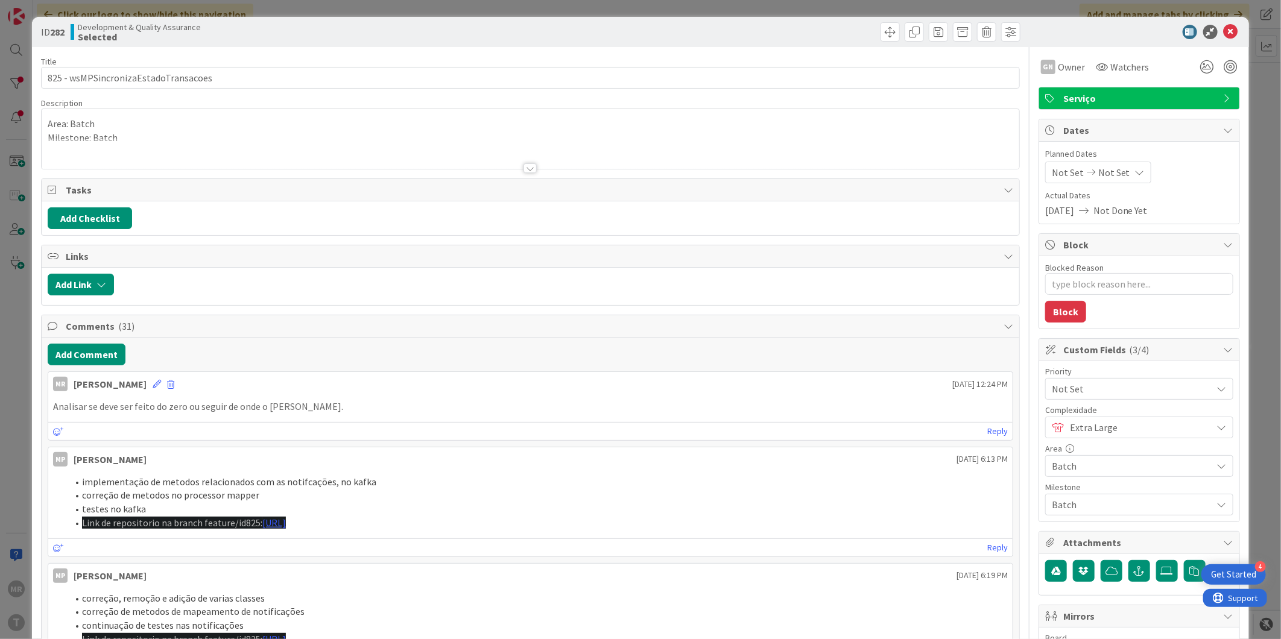
type textarea "x"
click at [1226, 26] on icon at bounding box center [1231, 32] width 14 height 14
